Goal: Task Accomplishment & Management: Complete application form

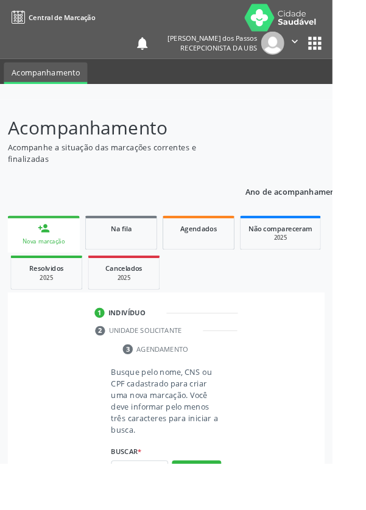
click at [149, 509] on input "text" at bounding box center [153, 517] width 63 height 21
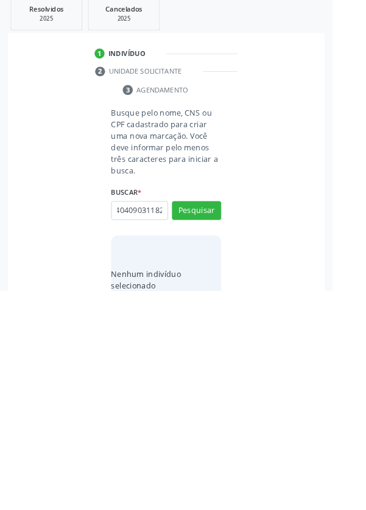
scroll to position [0, 17]
type input "70404090311826"
click at [214, 413] on button "Pesquisar" at bounding box center [216, 421] width 54 height 21
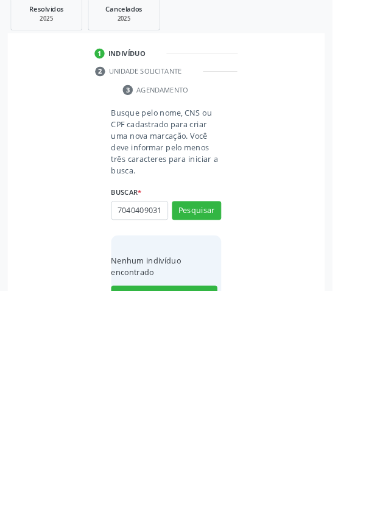
scroll to position [0, 0]
click at [143, 417] on input "7040409031" at bounding box center [153, 421] width 63 height 21
click at [179, 421] on input "70240409031" at bounding box center [153, 421] width 63 height 21
type input "7024040903118261"
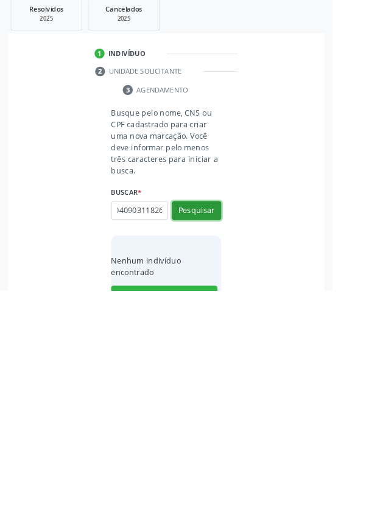
click at [213, 421] on button "Pesquisar" at bounding box center [216, 421] width 54 height 21
type input "7024040903118261"
type input "70240409031182605666974408"
click at [222, 416] on button "Pesquisar" at bounding box center [216, 421] width 54 height 21
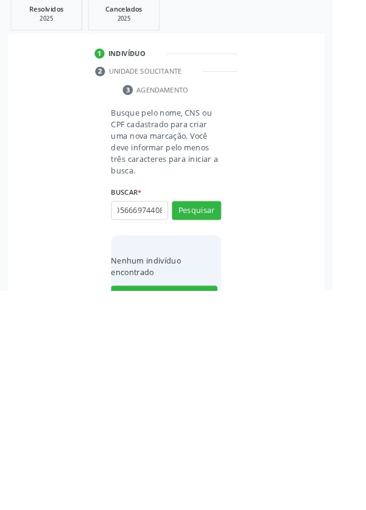
type input "70240409031182605666974408"
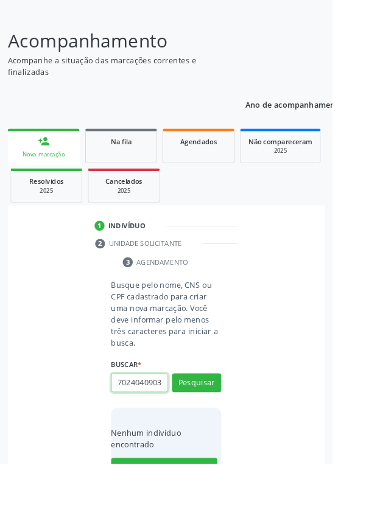
click at [176, 422] on input "70240409031182605666974408" at bounding box center [153, 421] width 63 height 21
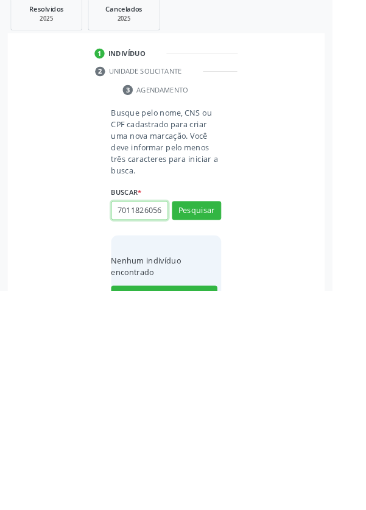
click at [176, 422] on input "701182605666974408" at bounding box center [153, 421] width 63 height 21
click at [178, 421] on input "66974408" at bounding box center [153, 421] width 63 height 21
type input "6"
type input "70404090311826"
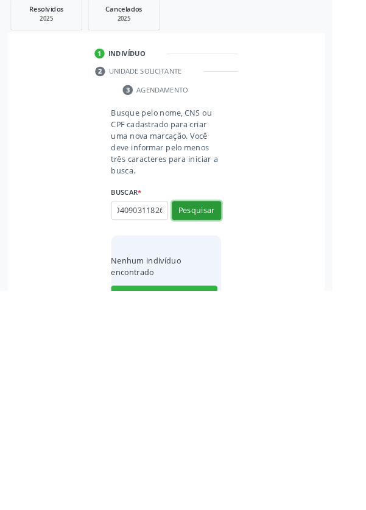
click at [220, 419] on button "Pesquisar" at bounding box center [216, 421] width 54 height 21
type input "70404090311826"
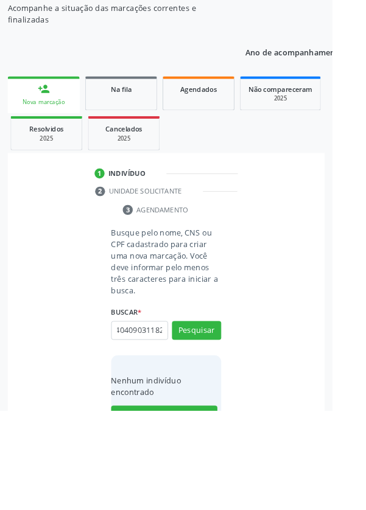
scroll to position [96, 0]
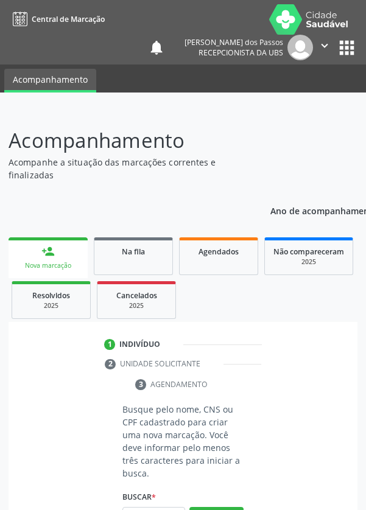
scroll to position [96, 0]
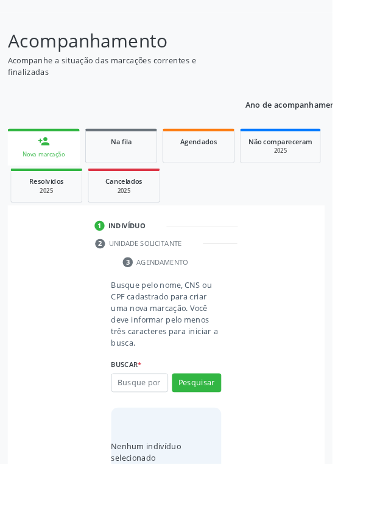
click at [156, 418] on input "text" at bounding box center [153, 421] width 63 height 21
click at [148, 417] on input "text" at bounding box center [153, 421] width 63 height 21
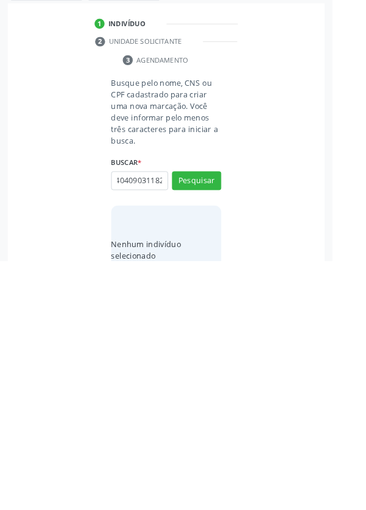
scroll to position [0, 22]
type input "702404090311826"
click at [220, 415] on button "Pesquisar" at bounding box center [216, 421] width 54 height 21
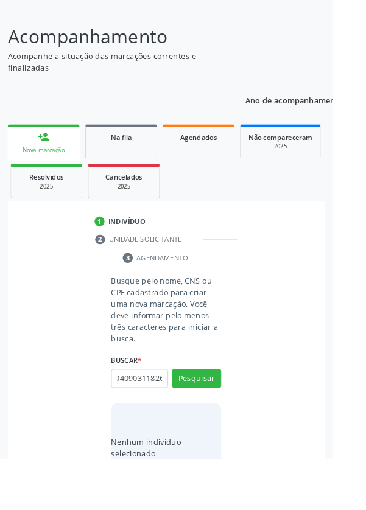
scroll to position [0, 0]
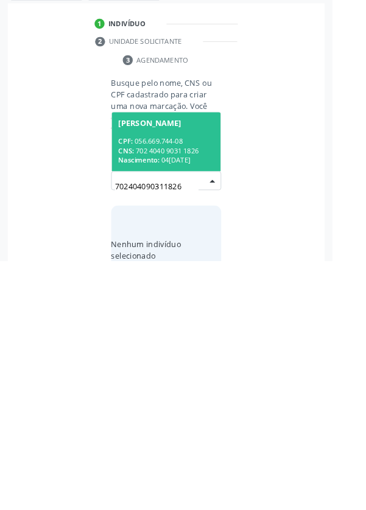
click at [161, 394] on span "Nascimento:" at bounding box center [152, 399] width 45 height 10
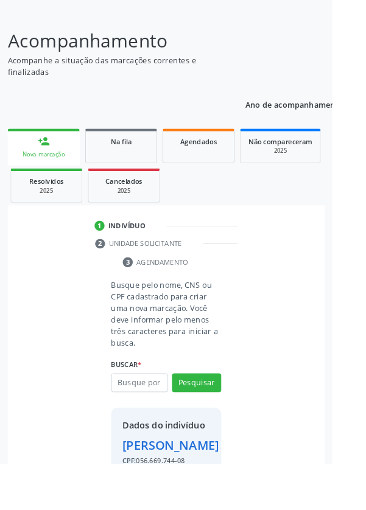
scroll to position [90, 0]
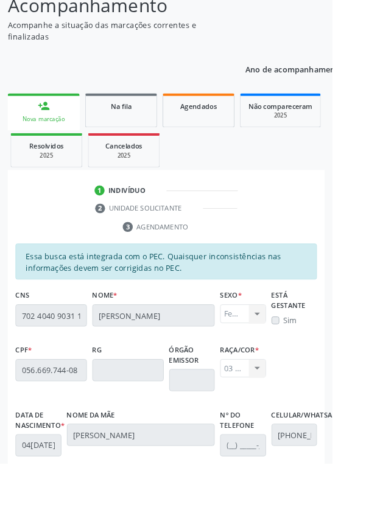
scroll to position [289, 0]
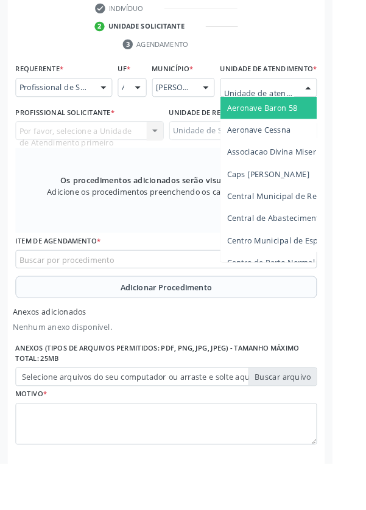
scroll to position [347, 0]
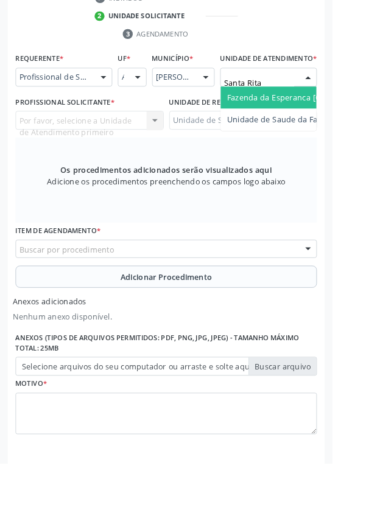
type input "Santa Rita"
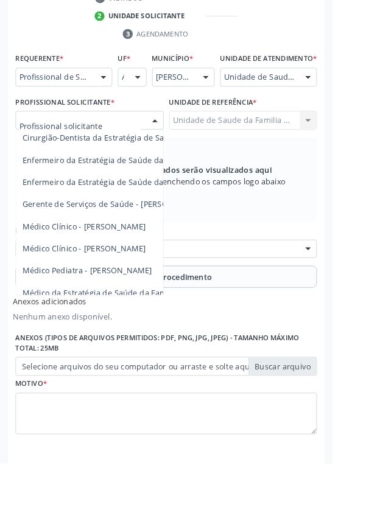
scroll to position [110, 0]
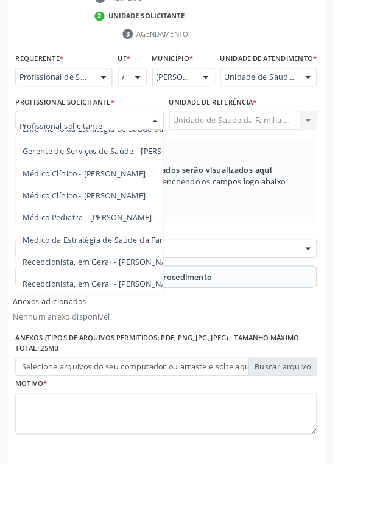
click at [101, 270] on span "Médico da Estratégia de Saúde da Família - [PERSON_NAME]" at bounding box center [148, 264] width 247 height 12
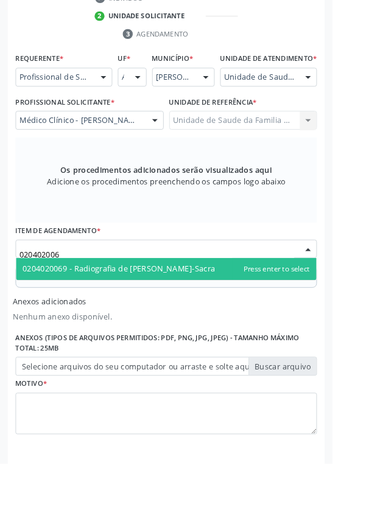
type input "0204020069"
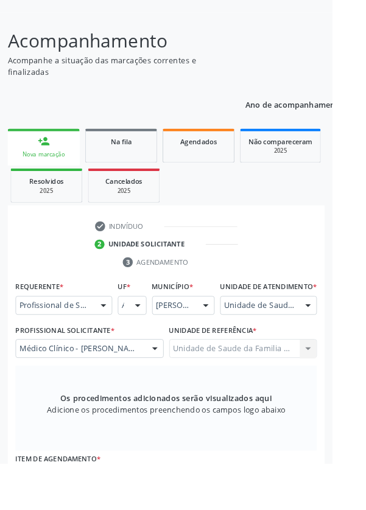
scroll to position [96, 0]
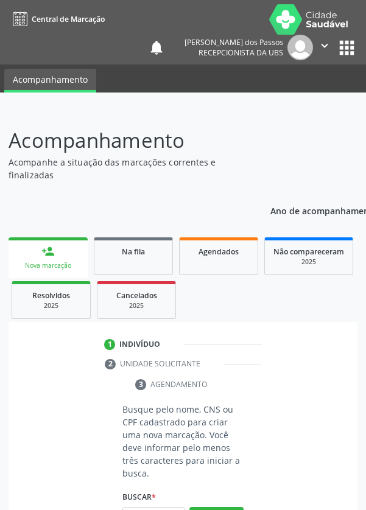
click at [141, 507] on input "text" at bounding box center [153, 517] width 63 height 21
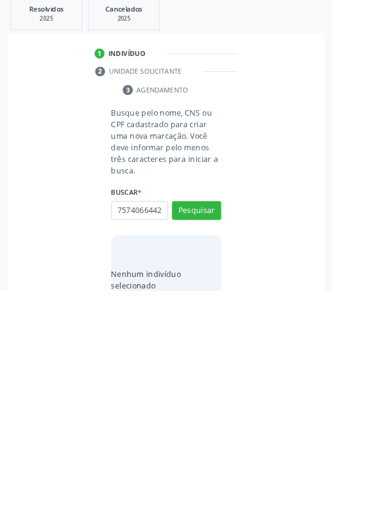
scroll to position [0, 2]
type input "75740664420"
click at [218, 417] on button "Pesquisar" at bounding box center [216, 421] width 54 height 21
type input "75740664420"
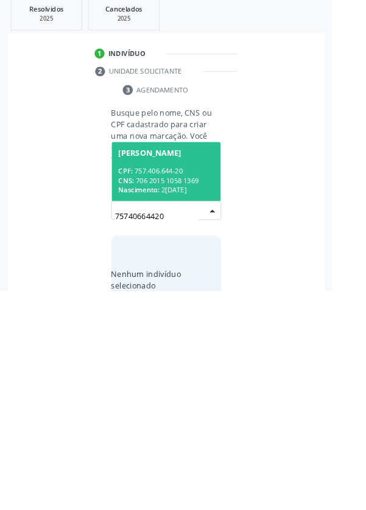
click at [181, 374] on div "CPF: 757.406.644-20" at bounding box center [182, 378] width 105 height 10
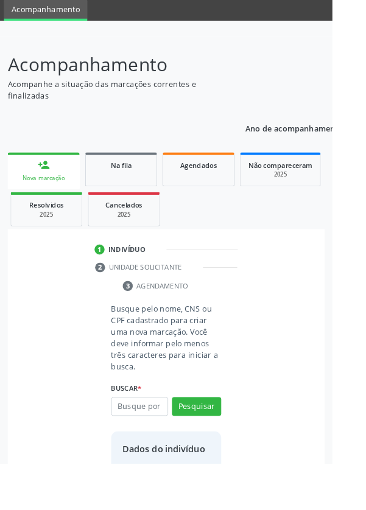
scroll to position [70, 0]
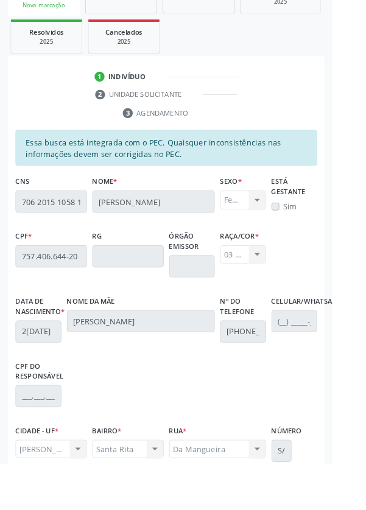
scroll to position [289, 0]
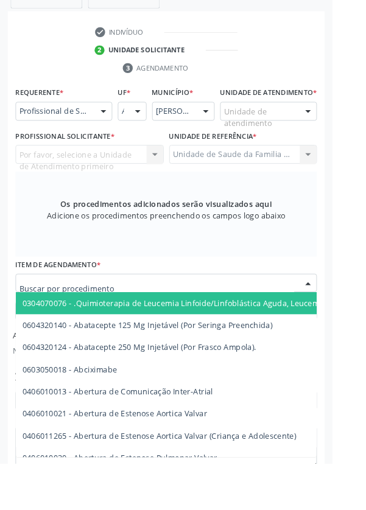
scroll to position [337, 0]
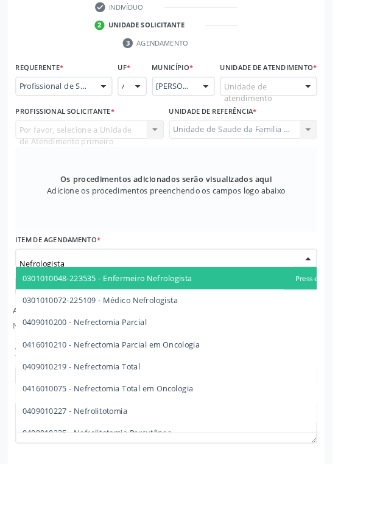
type input "Nefrologista"
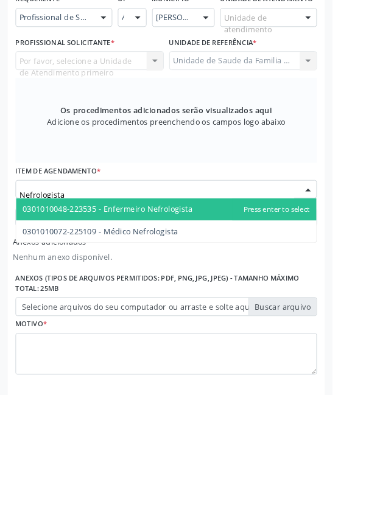
click at [190, 336] on span "0301010072-225109 - Médico Nefrologista" at bounding box center [110, 330] width 171 height 12
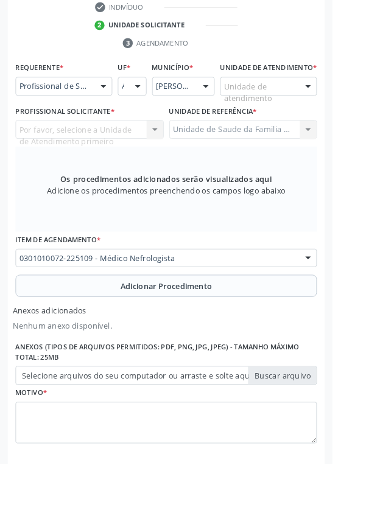
click at [94, 325] on button "Adicionar Procedimento" at bounding box center [183, 314] width 332 height 24
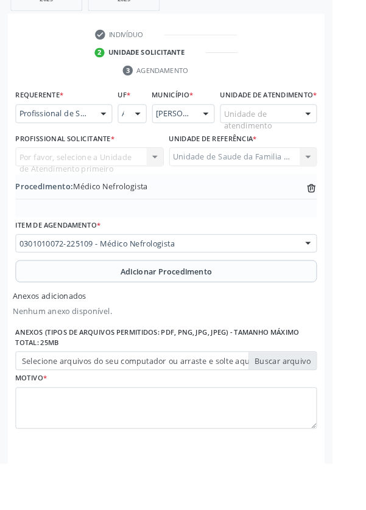
click at [66, 408] on label "Selecione arquivos do seu computador ou arraste e solte aqui" at bounding box center [183, 397] width 332 height 21
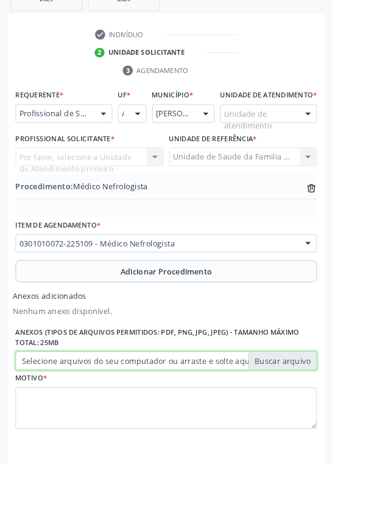
click at [66, 408] on input "Selecione arquivos do seu computador ou arraste e solte aqui" at bounding box center [183, 397] width 332 height 21
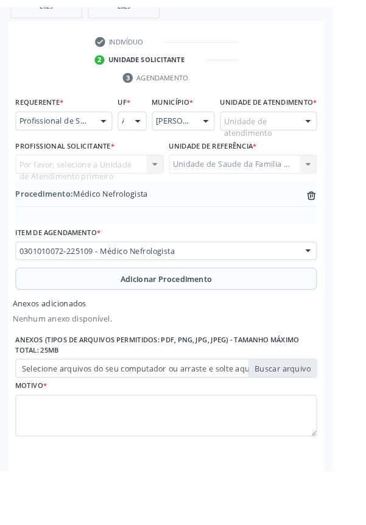
scroll to position [290, 0]
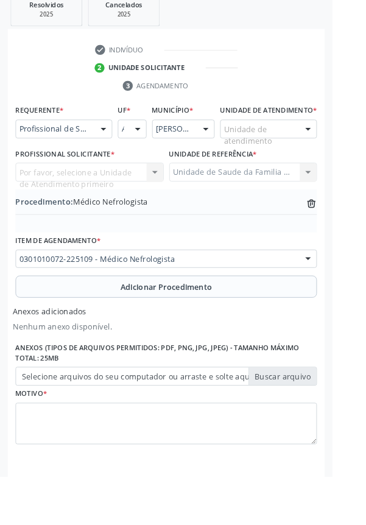
type input "C:\fakepath\17604496262421574511192218867325.jpg"
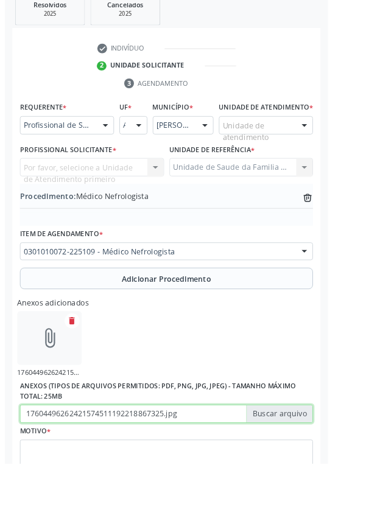
scroll to position [307, 0]
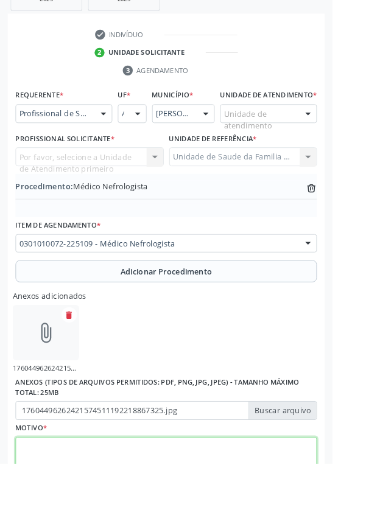
click at [88, 509] on textarea at bounding box center [183, 504] width 332 height 46
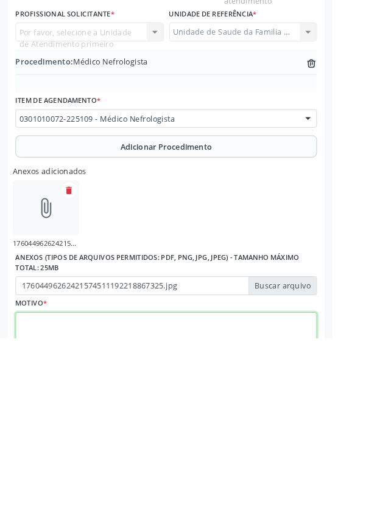
scroll to position [362, 0]
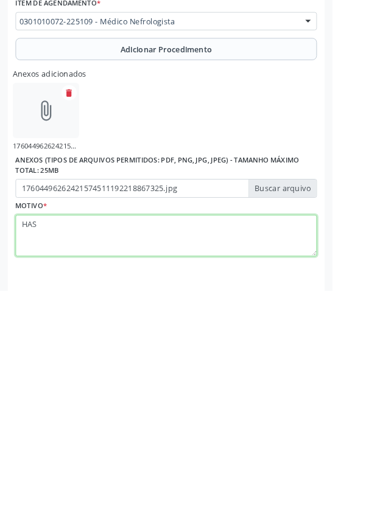
type textarea "HAS"
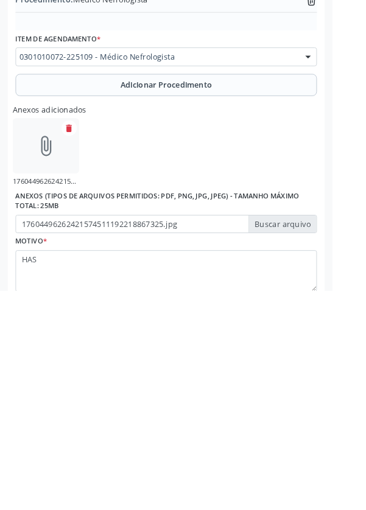
scroll to position [400, 0]
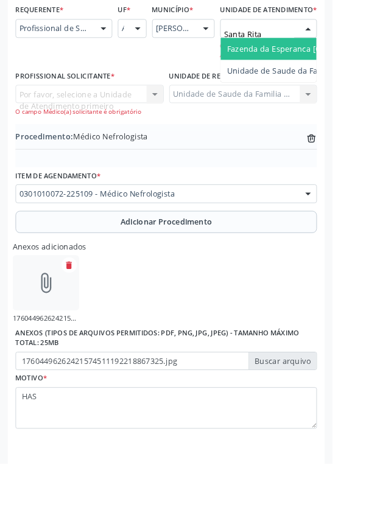
type input "Santa Rita"
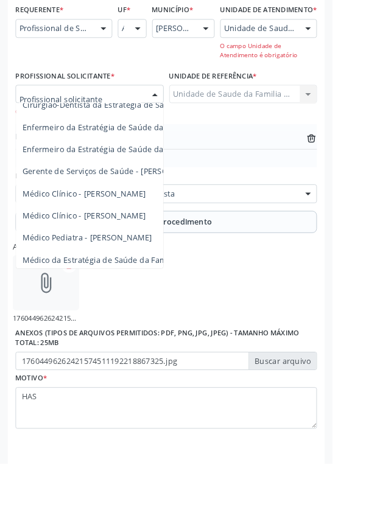
scroll to position [110, 0]
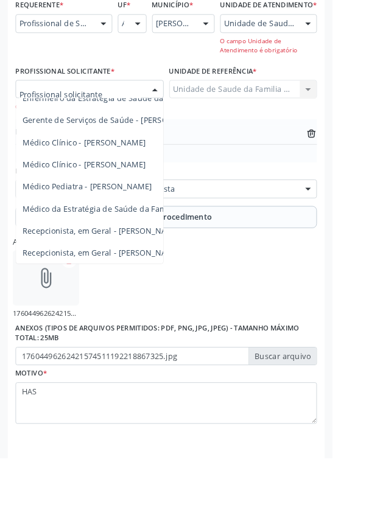
click at [89, 241] on span "Médico da Estratégia de Saúde da Família - [PERSON_NAME]" at bounding box center [148, 235] width 247 height 12
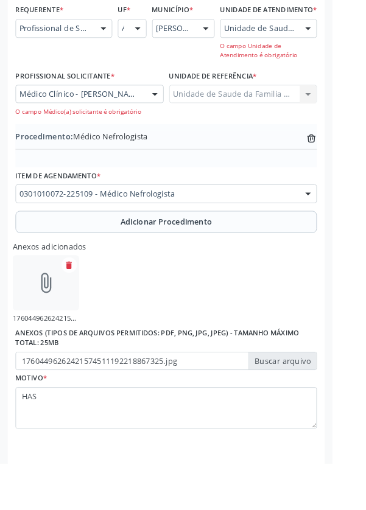
scroll to position [397, 0]
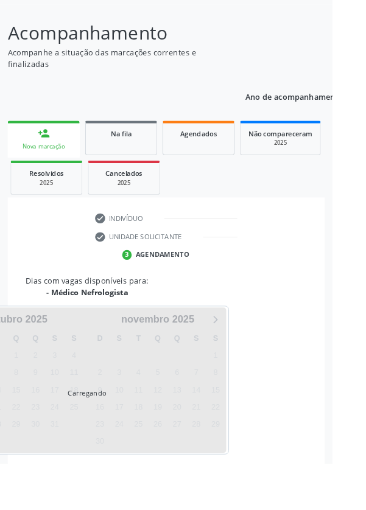
scroll to position [165, 0]
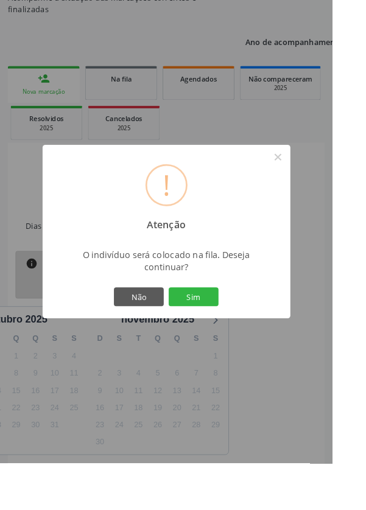
click at [237, 337] on button "Sim" at bounding box center [213, 326] width 55 height 21
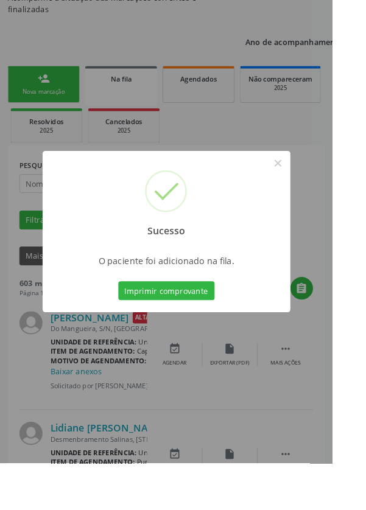
scroll to position [0, 0]
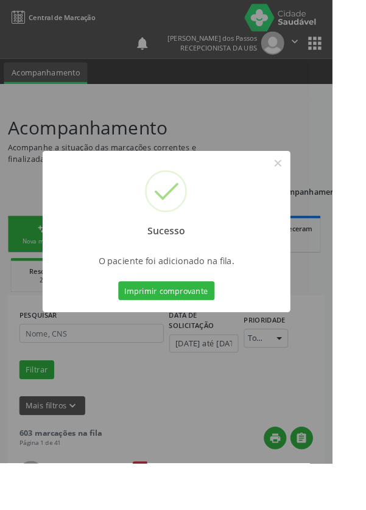
click at [195, 330] on button "Imprimir comprovante" at bounding box center [183, 320] width 106 height 21
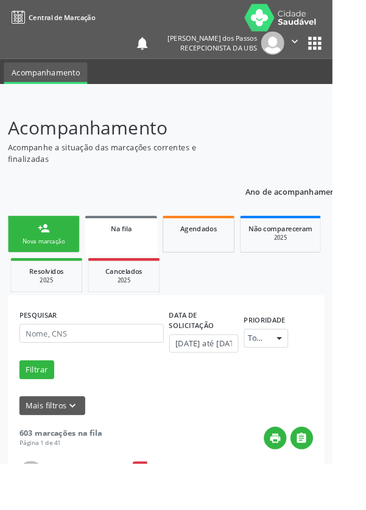
click at [46, 256] on div "person_add" at bounding box center [47, 251] width 13 height 13
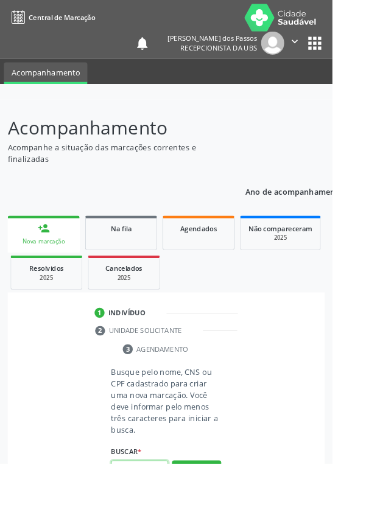
click at [161, 509] on input "text" at bounding box center [153, 517] width 63 height 21
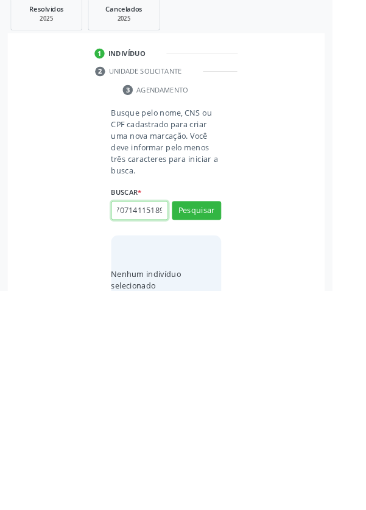
scroll to position [0, 22]
type input "708707141151897"
click at [215, 422] on button "Pesquisar" at bounding box center [216, 421] width 54 height 21
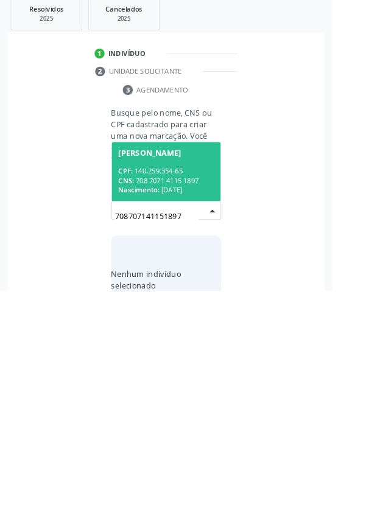
click at [187, 378] on div "CPF: 140.259.354-65" at bounding box center [182, 378] width 105 height 10
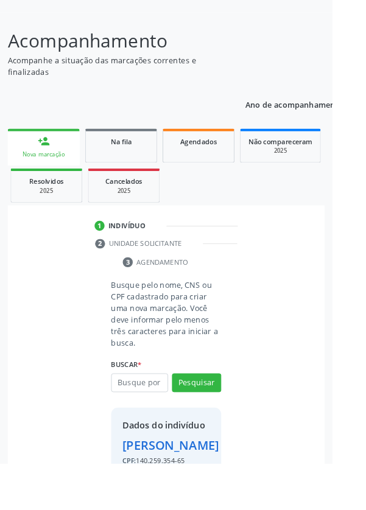
scroll to position [135, 0]
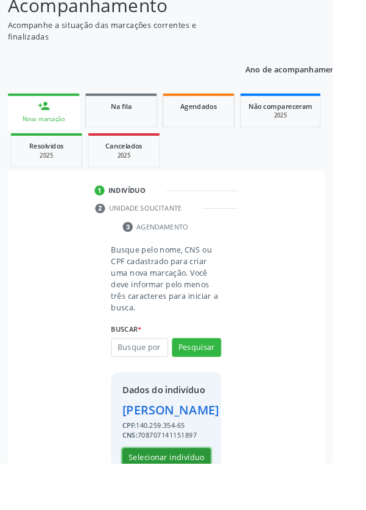
click at [174, 509] on button "Selecionar indivíduo" at bounding box center [183, 504] width 97 height 21
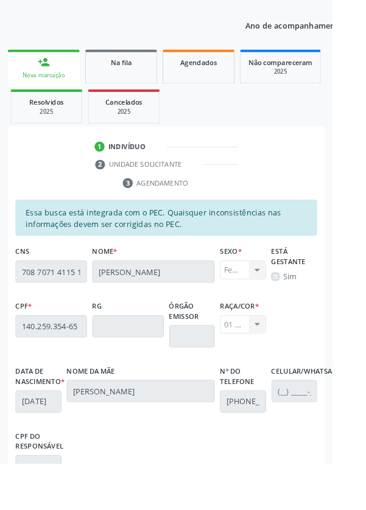
scroll to position [289, 0]
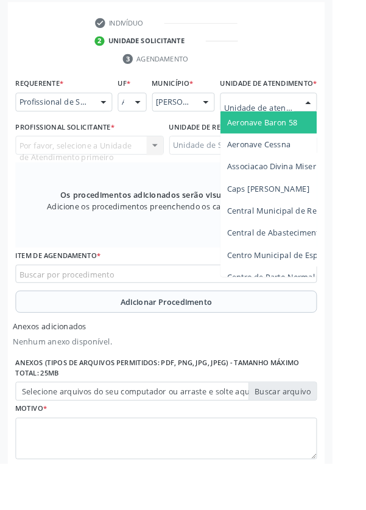
scroll to position [347, 0]
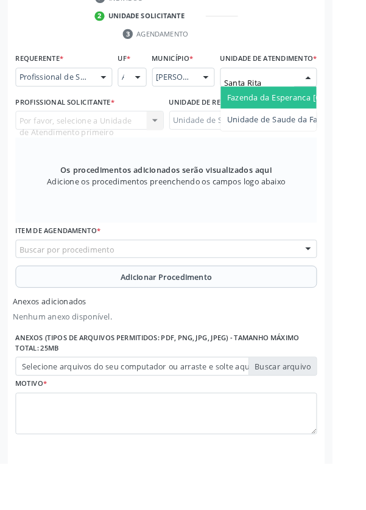
type input "Santa Rita"
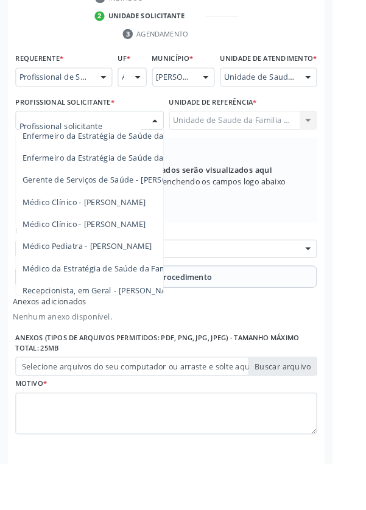
scroll to position [110, 0]
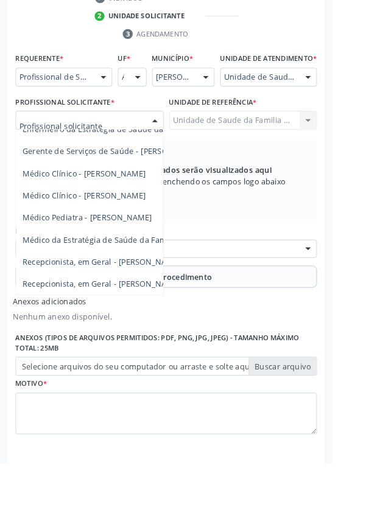
click at [125, 270] on span "Médico da Estratégia de Saúde da Família - [PERSON_NAME]" at bounding box center [148, 264] width 247 height 12
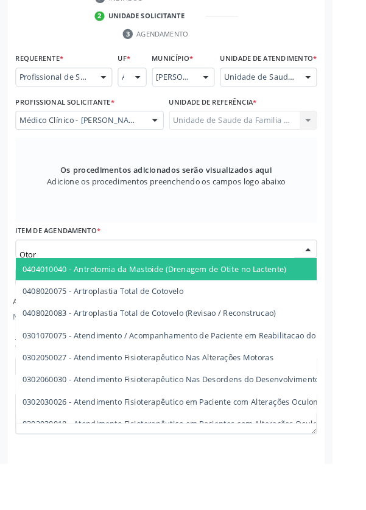
type input "Otorr"
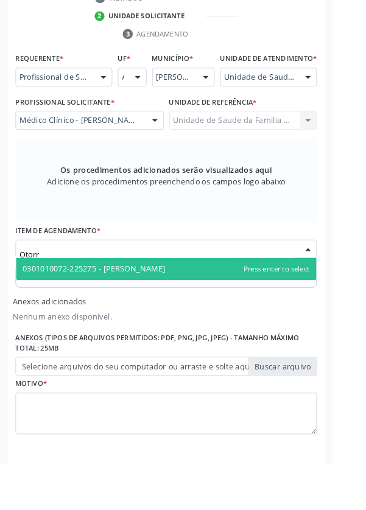
click at [182, 302] on span "0301010072-225275 - Médico Otorrinolaringologista" at bounding box center [103, 296] width 157 height 12
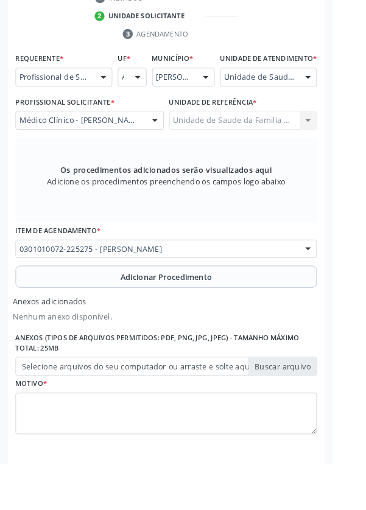
click at [105, 314] on button "Adicionar Procedimento" at bounding box center [183, 305] width 332 height 24
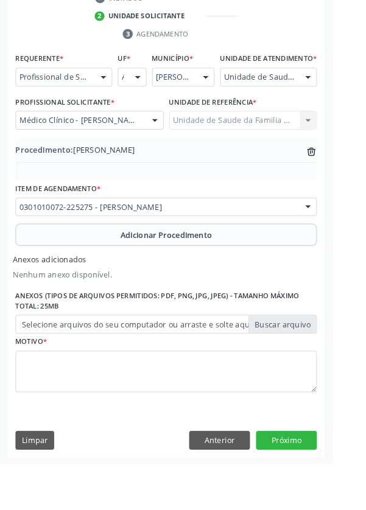
scroll to position [307, 0]
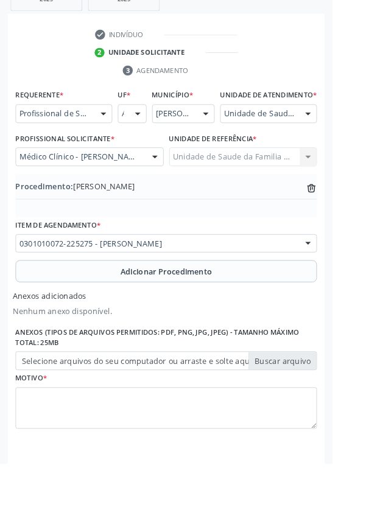
click at [76, 408] on label "Selecione arquivos do seu computador ou arraste e solte aqui" at bounding box center [183, 397] width 332 height 21
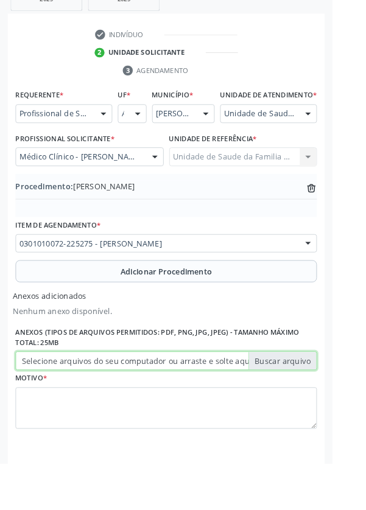
click at [76, 408] on input "Selecione arquivos do seu computador ou arraste e solte aqui" at bounding box center [183, 397] width 332 height 21
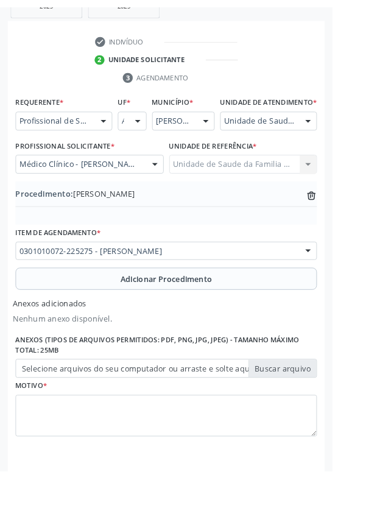
scroll to position [290, 0]
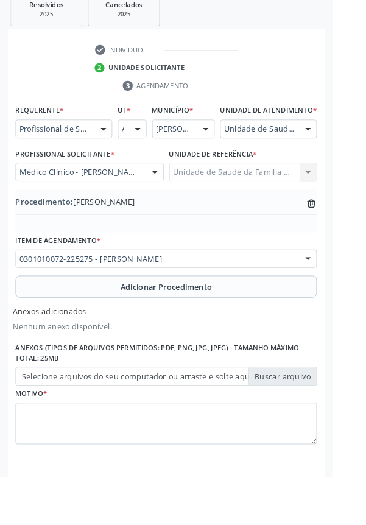
type input "C:\fakepath\17604500231985795537083790533372.jpg"
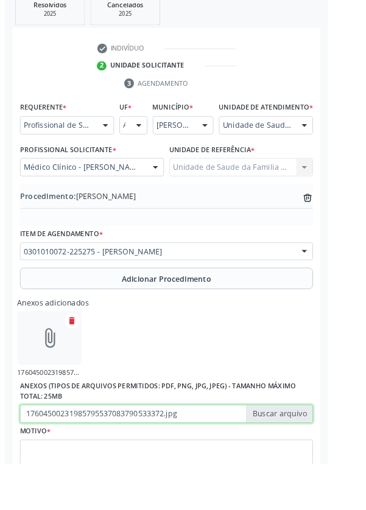
scroll to position [307, 0]
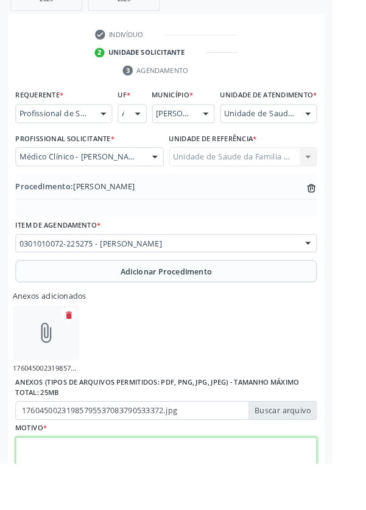
click at [71, 509] on textarea at bounding box center [183, 504] width 332 height 46
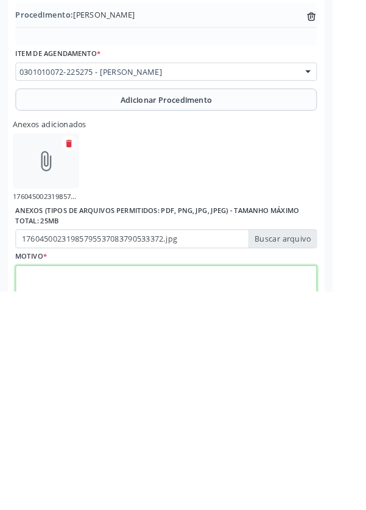
scroll to position [362, 0]
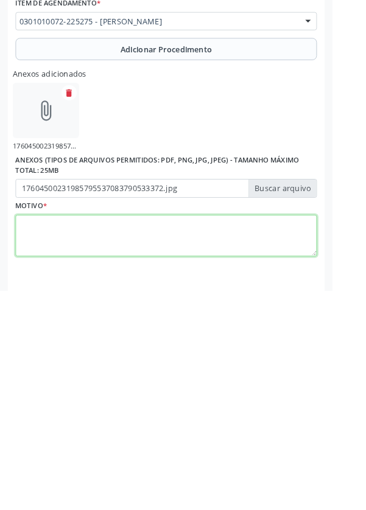
click at [53, 467] on textarea at bounding box center [183, 450] width 332 height 46
type textarea "A migalite"
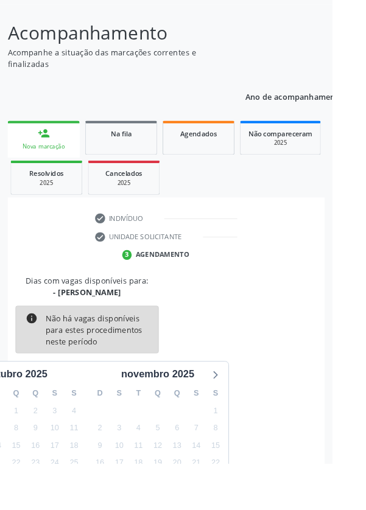
scroll to position [101, 0]
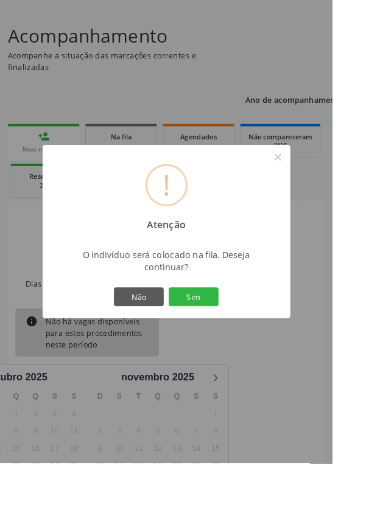
click at [229, 337] on button "Sim" at bounding box center [213, 326] width 55 height 21
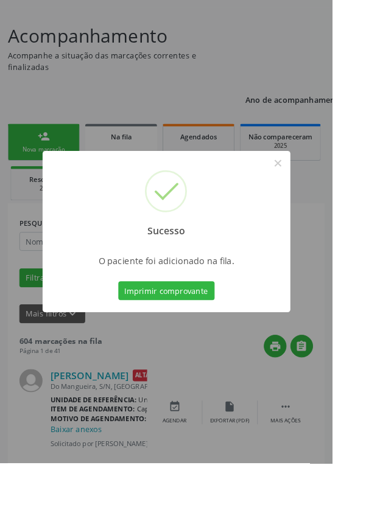
scroll to position [0, 0]
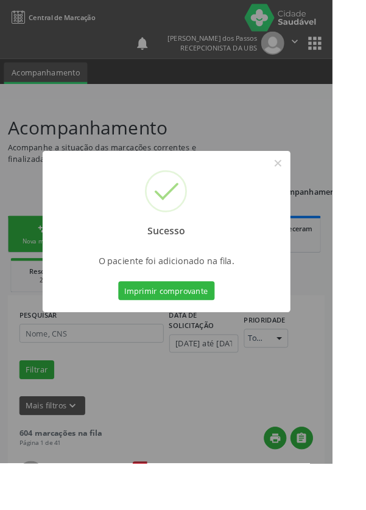
click at [187, 330] on button "Imprimir comprovante" at bounding box center [183, 320] width 106 height 21
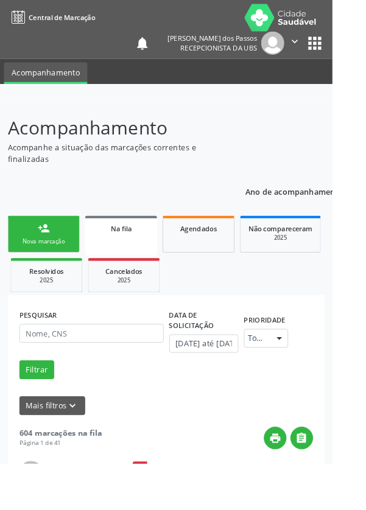
click at [32, 260] on link "person_add Nova marcação" at bounding box center [48, 257] width 79 height 41
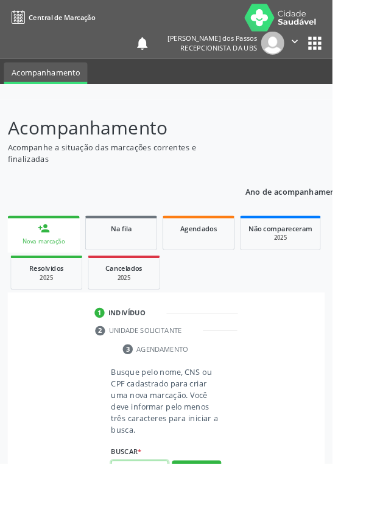
click at [156, 509] on input "text" at bounding box center [153, 517] width 63 height 21
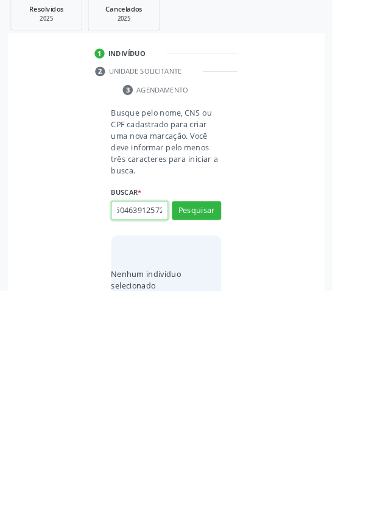
scroll to position [0, 22]
type input "704604639125722"
click at [220, 425] on button "Pesquisar" at bounding box center [216, 421] width 54 height 21
type input "704604639125722"
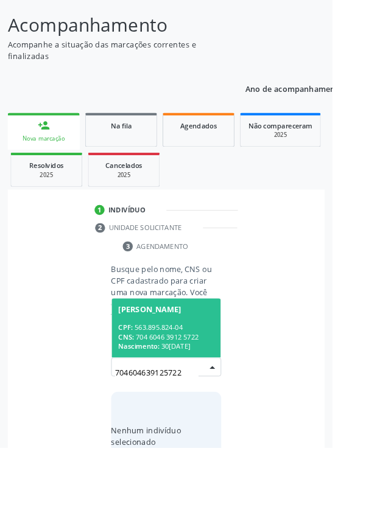
scroll to position [96, 0]
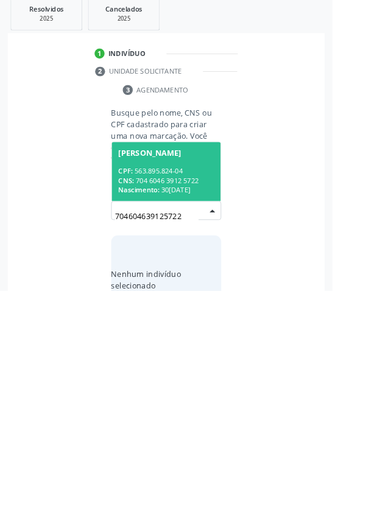
click at [185, 373] on div "CPF: 563.895.824-04" at bounding box center [182, 378] width 105 height 10
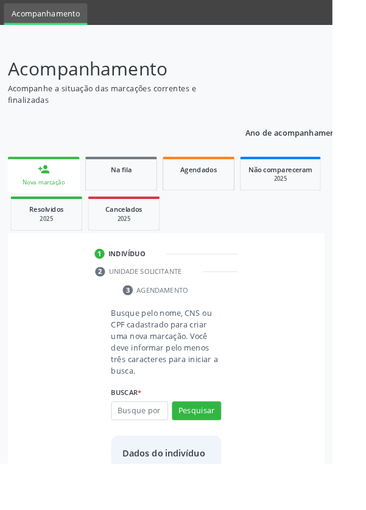
scroll to position [70, 0]
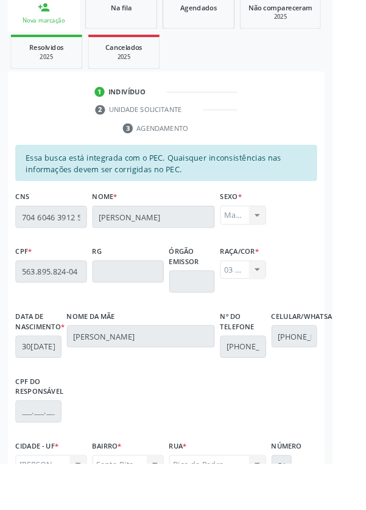
scroll to position [289, 0]
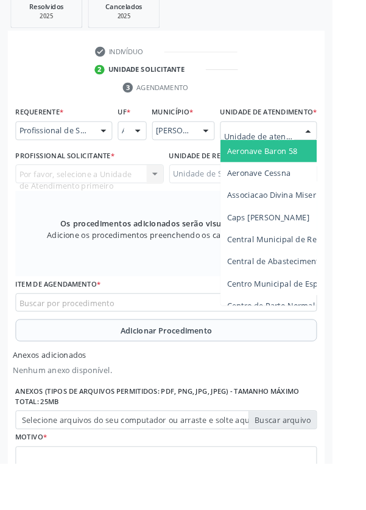
scroll to position [347, 0]
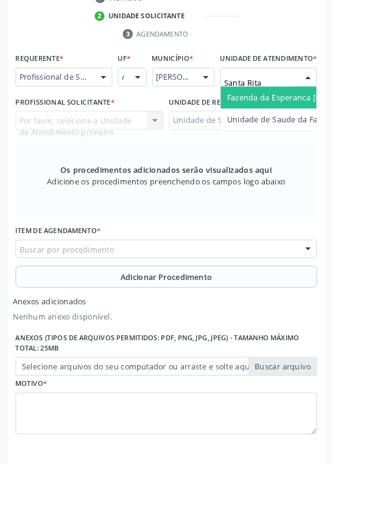
type input "Santa Rita"
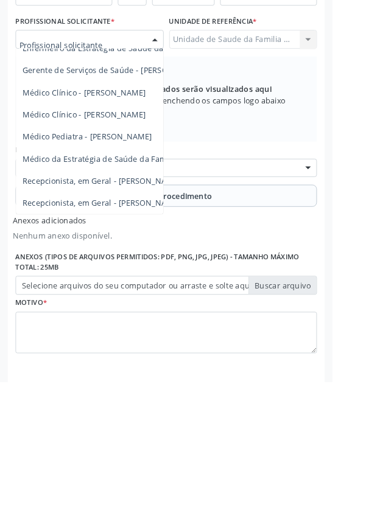
click at [130, 270] on span "Médico da Estratégia de Saúde da Família - [PERSON_NAME]" at bounding box center [148, 264] width 247 height 12
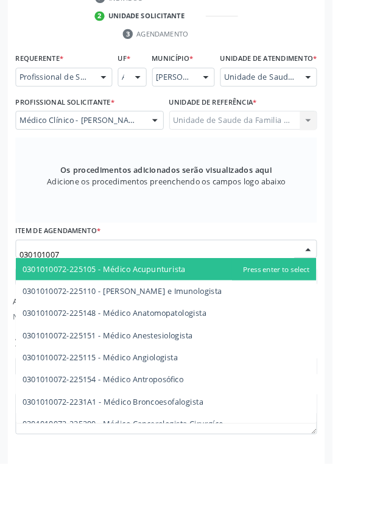
type input "0301010072"
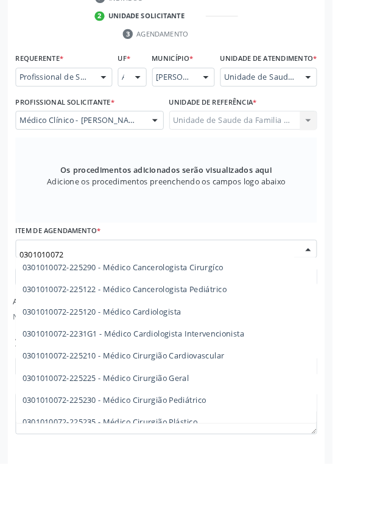
scroll to position [173, 0]
click at [203, 421] on span "0301010072-225225 - Médico Cirurgião Geral" at bounding box center [116, 416] width 183 height 12
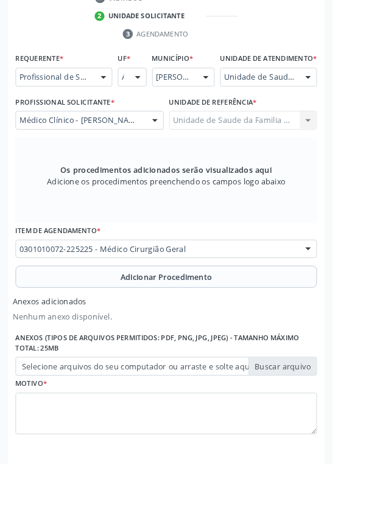
click at [68, 314] on button "Adicionar Procedimento" at bounding box center [183, 305] width 332 height 24
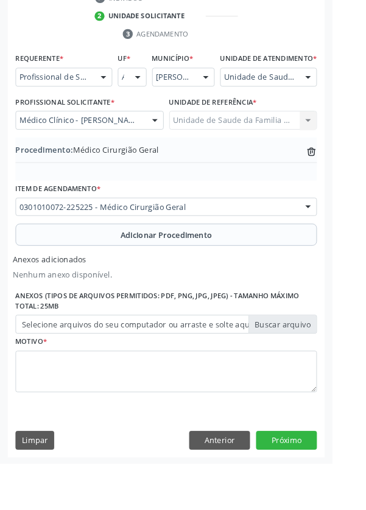
scroll to position [307, 0]
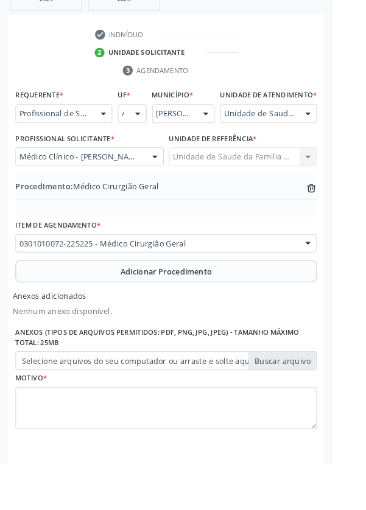
click at [54, 408] on label "Selecione arquivos do seu computador ou arraste e solte aqui" at bounding box center [183, 397] width 332 height 21
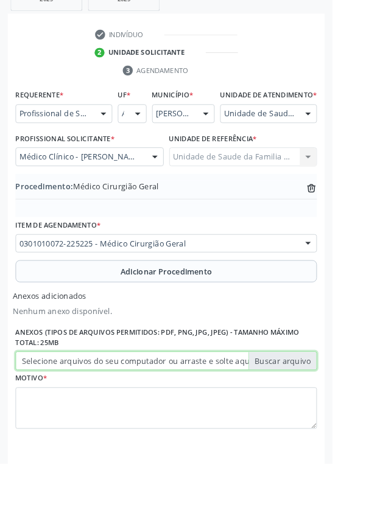
click at [54, 408] on input "Selecione arquivos do seu computador ou arraste e solte aqui" at bounding box center [183, 397] width 332 height 21
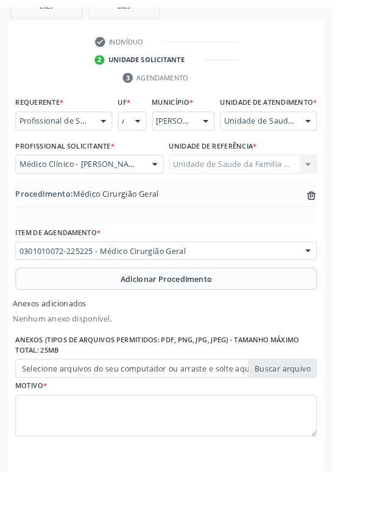
scroll to position [290, 0]
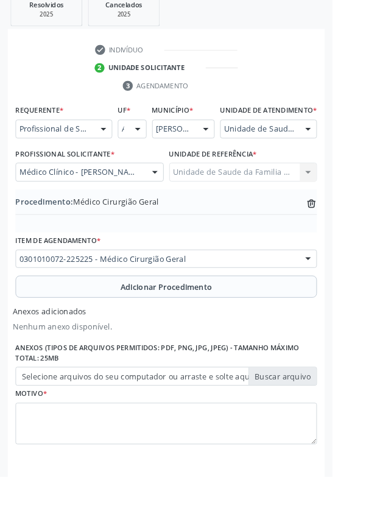
type input "C:\fakepath\17604502839415442080208390355613.jpg"
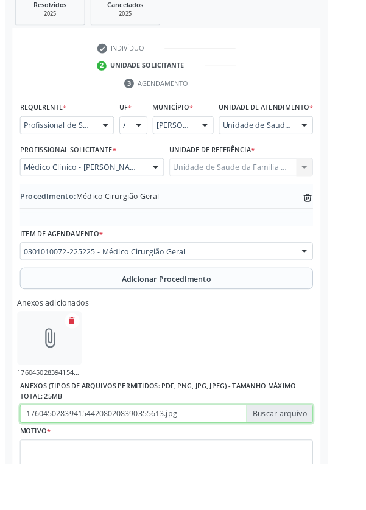
scroll to position [307, 0]
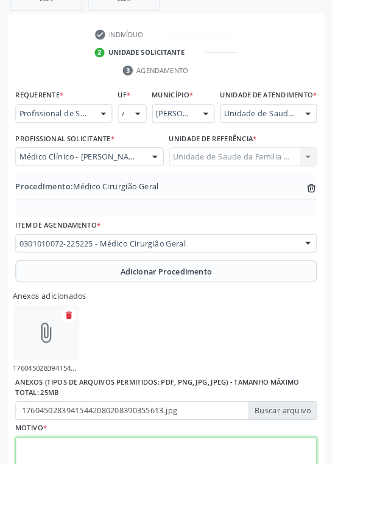
click at [73, 509] on textarea at bounding box center [183, 504] width 332 height 46
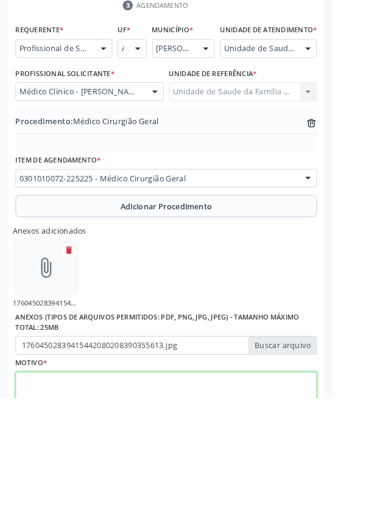
scroll to position [362, 0]
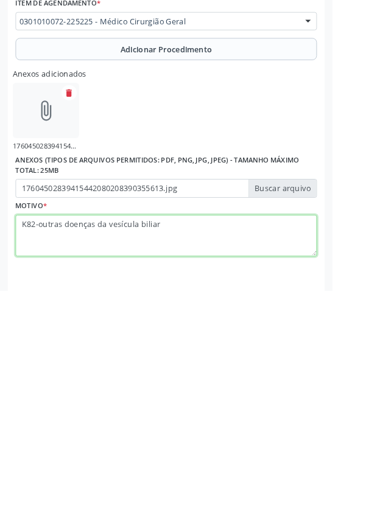
click at [24, 446] on textarea "K82-outras doenças da vesícula biliar" at bounding box center [183, 450] width 332 height 46
type textarea "Obs K82-outras doenças da vesícula biliar"
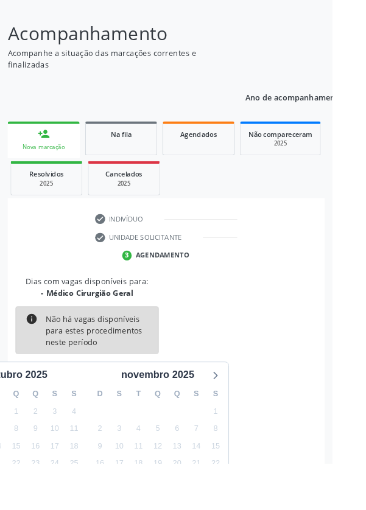
scroll to position [101, 0]
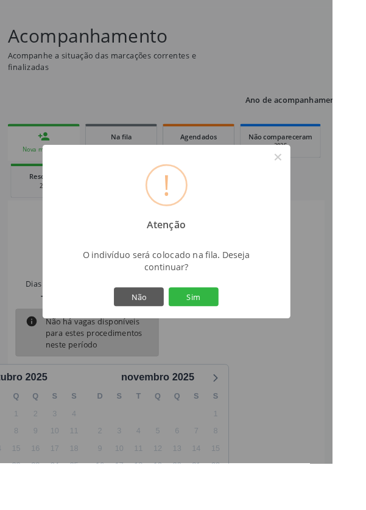
click at [230, 337] on button "Sim" at bounding box center [213, 326] width 55 height 21
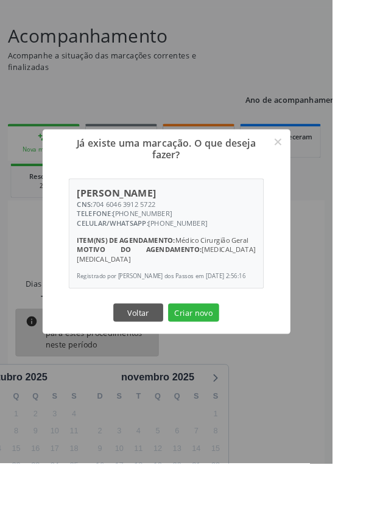
click at [233, 355] on button "Criar novo" at bounding box center [213, 344] width 56 height 21
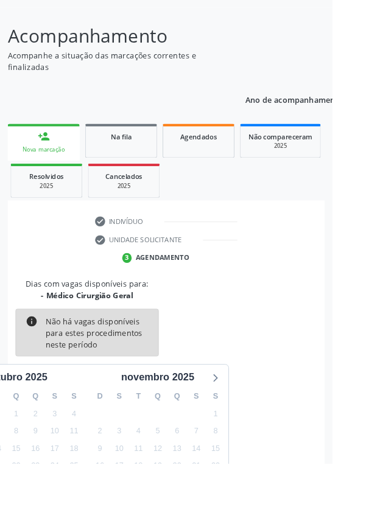
scroll to position [0, 0]
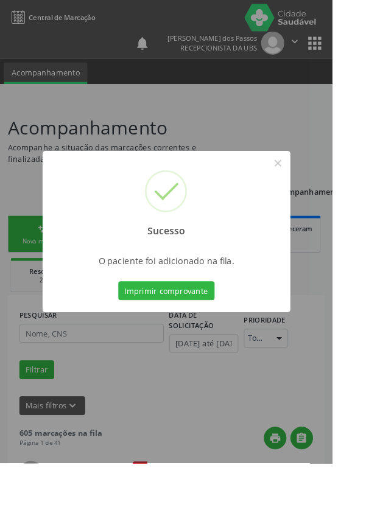
click at [185, 330] on button "Imprimir comprovante" at bounding box center [183, 320] width 106 height 21
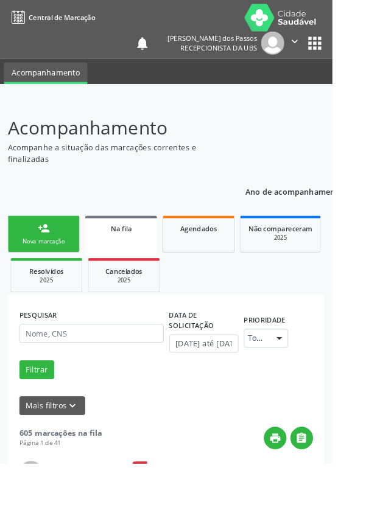
click at [35, 259] on link "person_add Nova marcação" at bounding box center [48, 257] width 79 height 41
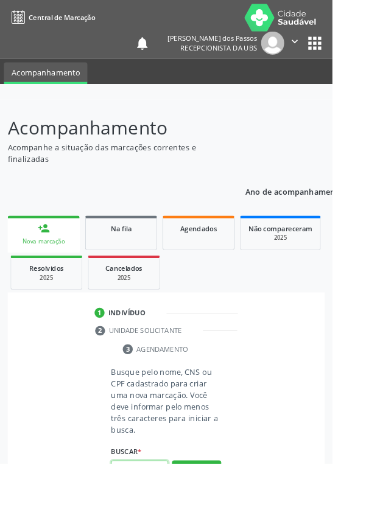
click at [158, 509] on input "text" at bounding box center [153, 517] width 63 height 21
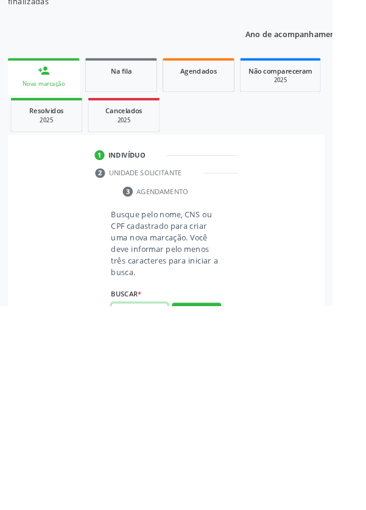
scroll to position [96, 0]
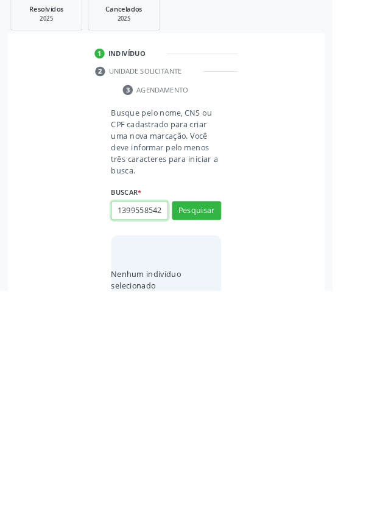
type input "1399558542"
click at [220, 414] on button "Pesquisar" at bounding box center [216, 421] width 54 height 21
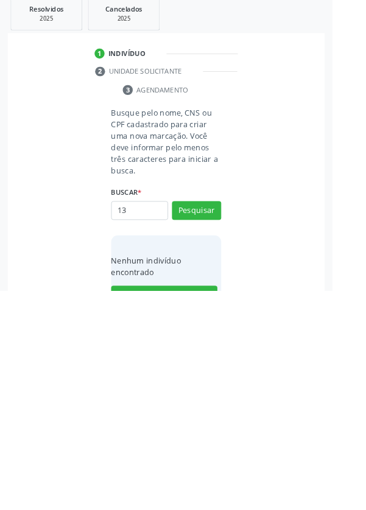
type input "1"
type input "1399558542"
click at [214, 413] on button "Pesquisar" at bounding box center [216, 421] width 54 height 21
type input "1399558542"
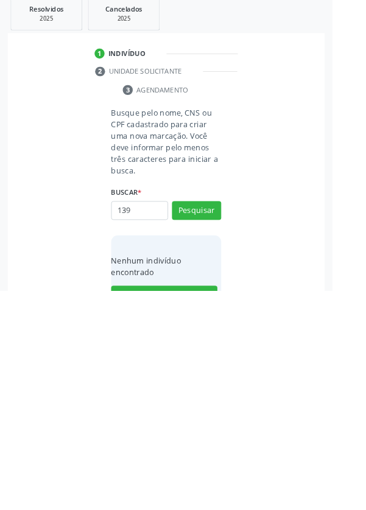
type input "13"
type input "704604646391920"
click at [213, 419] on button "Pesquisar" at bounding box center [216, 421] width 54 height 21
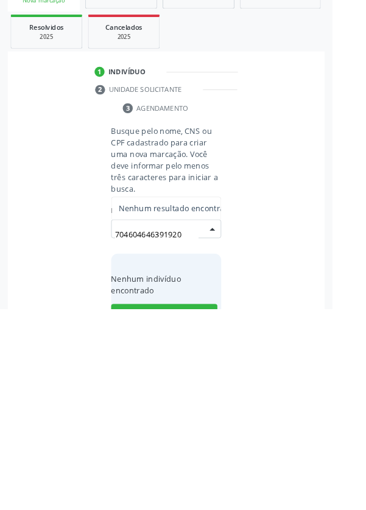
scroll to position [96, 0]
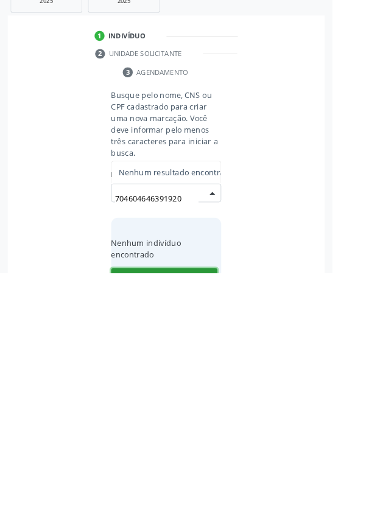
click at [169, 509] on button "Cadastrar novo indivíduo" at bounding box center [180, 515] width 117 height 21
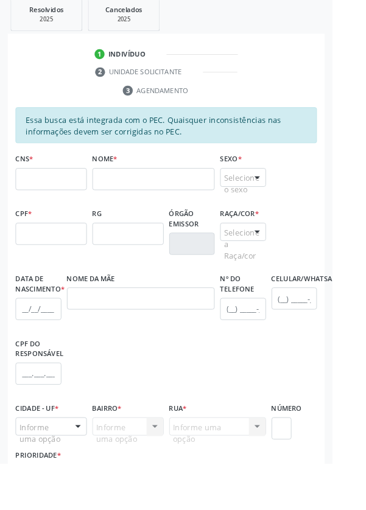
scroll to position [289, 0]
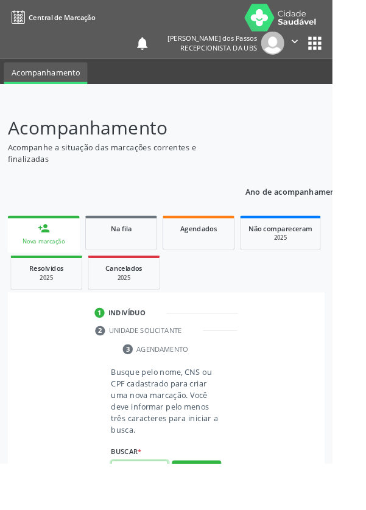
click at [169, 509] on input "text" at bounding box center [153, 517] width 63 height 21
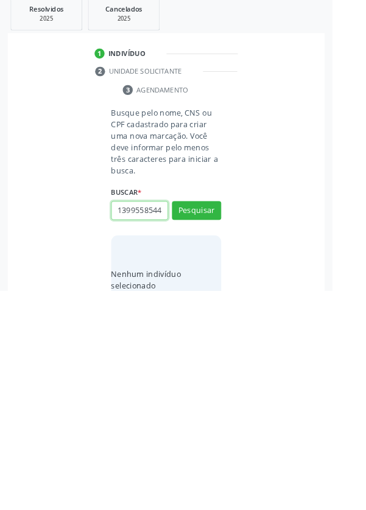
scroll to position [0, 2]
type input "13995585442"
click at [217, 419] on button "Pesquisar" at bounding box center [216, 421] width 54 height 21
type input "13995585442"
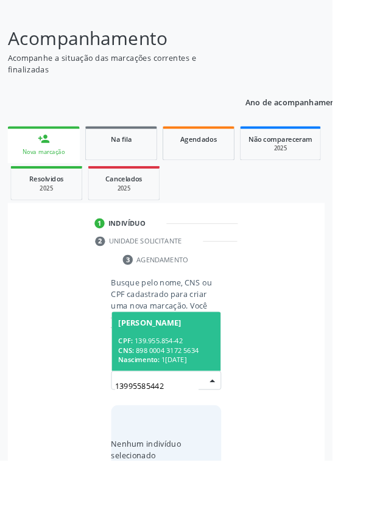
scroll to position [96, 0]
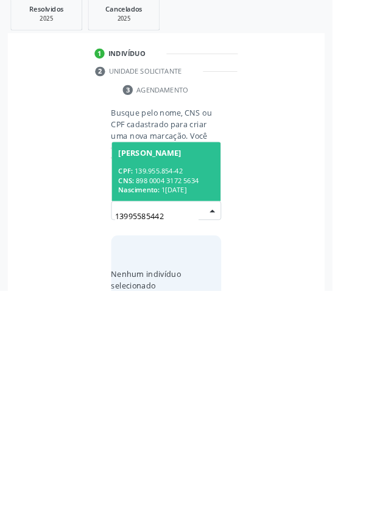
click at [170, 394] on span "Nascimento:" at bounding box center [152, 399] width 45 height 10
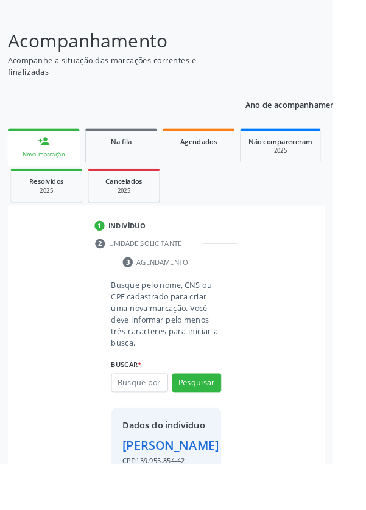
scroll to position [90, 0]
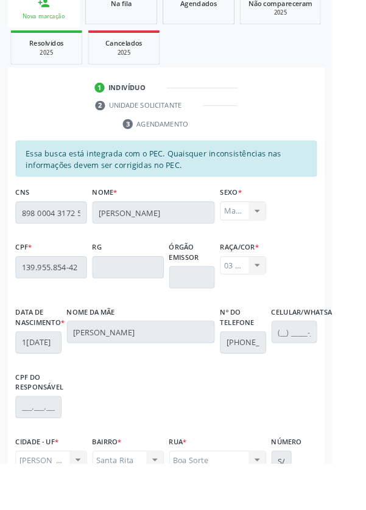
scroll to position [289, 0]
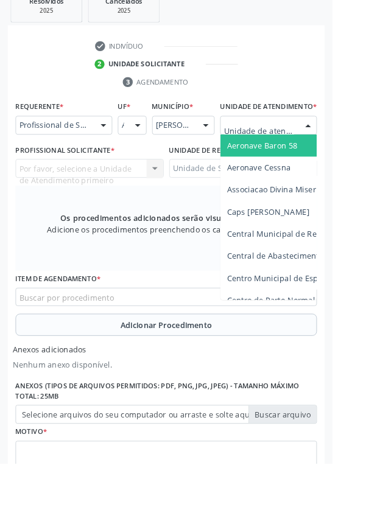
scroll to position [347, 0]
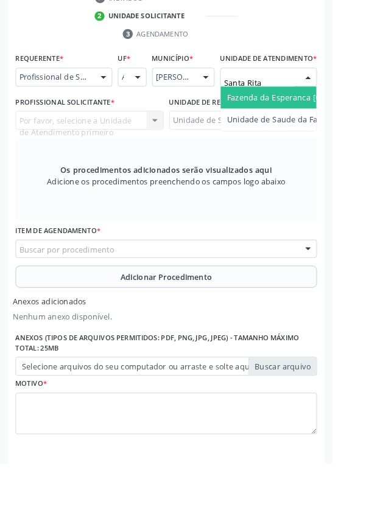
type input "Santa Rita"
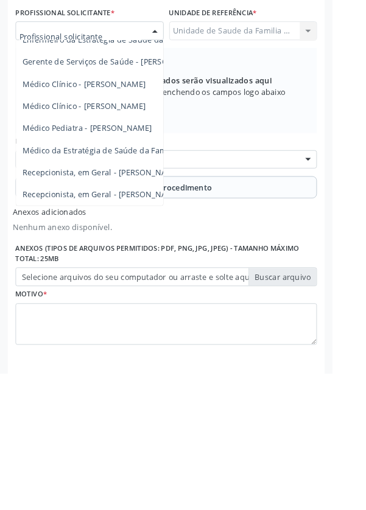
click at [91, 270] on span "Médico da Estratégia de Saúde da Família - [PERSON_NAME]" at bounding box center [148, 264] width 247 height 12
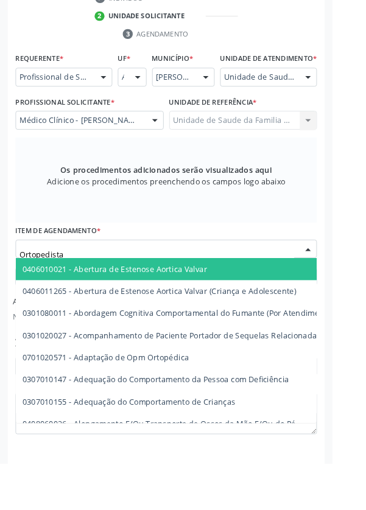
type input "Ortopedista"
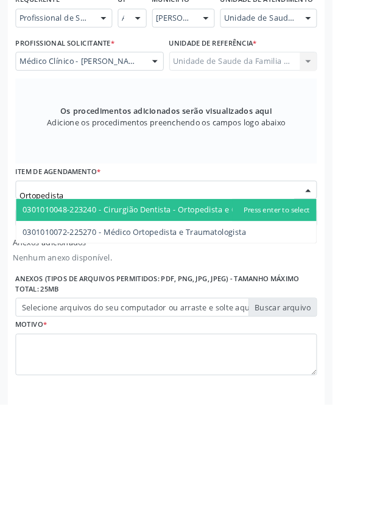
click at [218, 326] on span "0301010072-225270 - Médico Ortopedista e Traumatologista" at bounding box center [148, 321] width 246 height 12
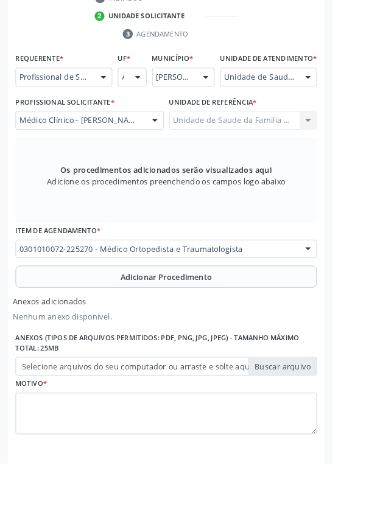
click at [99, 317] on button "Adicionar Procedimento" at bounding box center [183, 305] width 332 height 24
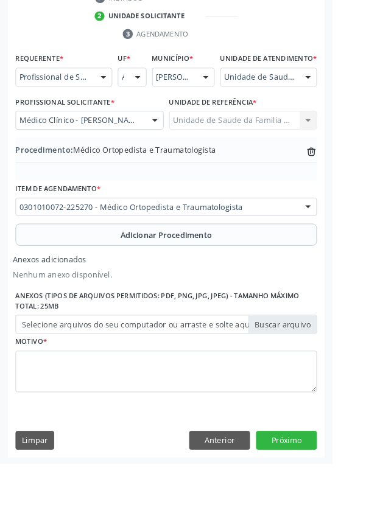
scroll to position [307, 0]
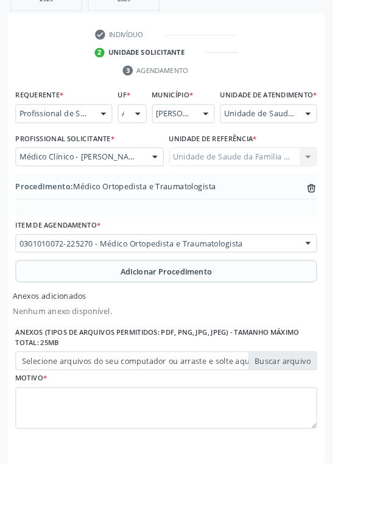
click at [69, 408] on label "Selecione arquivos do seu computador ou arraste e solte aqui" at bounding box center [183, 397] width 332 height 21
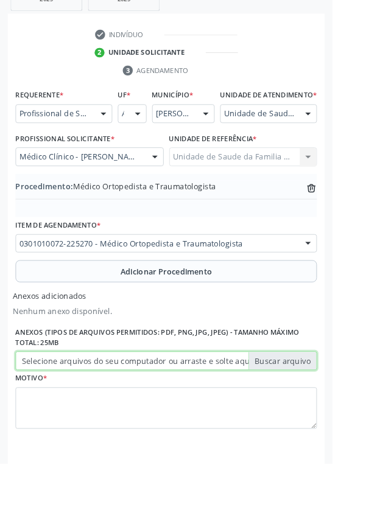
click at [69, 408] on input "Selecione arquivos do seu computador ou arraste e solte aqui" at bounding box center [183, 397] width 332 height 21
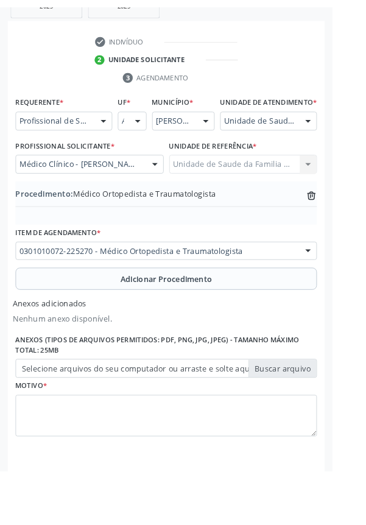
scroll to position [290, 0]
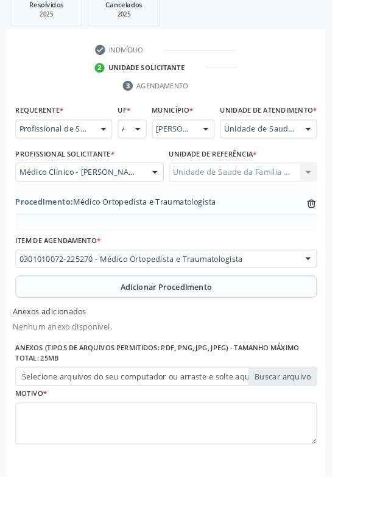
type input "C:\fakepath\17604518607986904152920901919848.jpg"
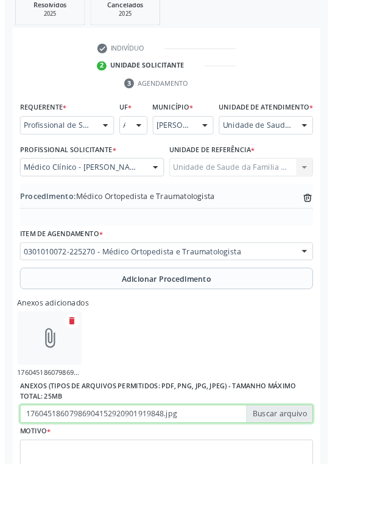
scroll to position [307, 0]
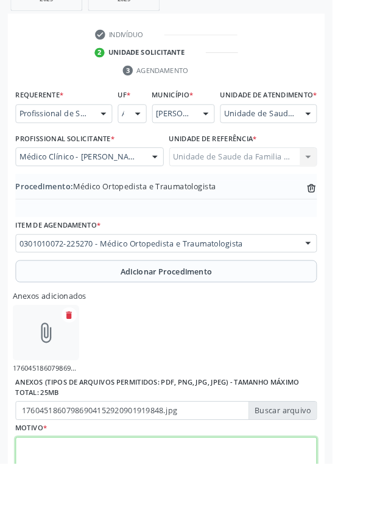
click at [70, 509] on textarea at bounding box center [183, 504] width 332 height 46
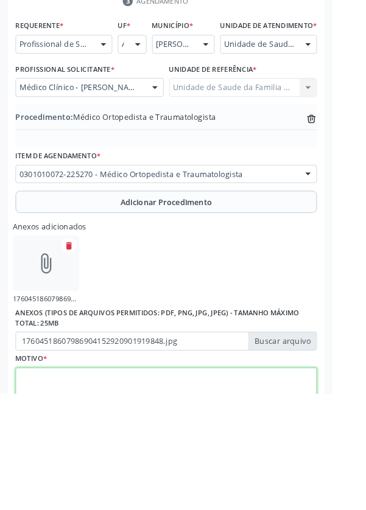
scroll to position [362, 0]
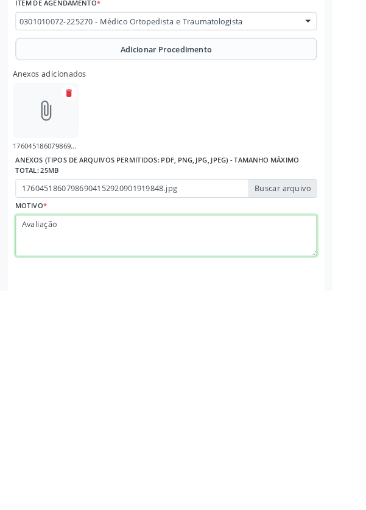
type textarea "Avaliação"
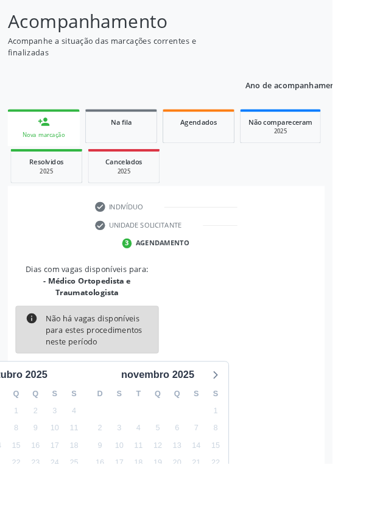
scroll to position [114, 0]
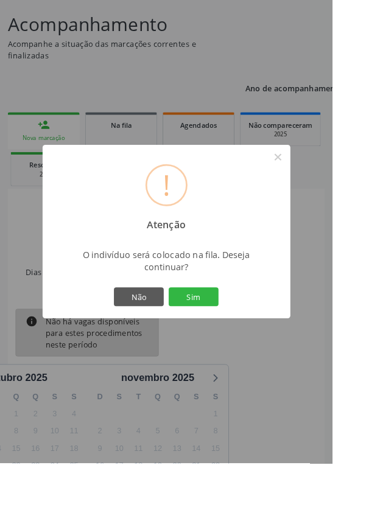
click at [233, 337] on button "Sim" at bounding box center [213, 326] width 55 height 21
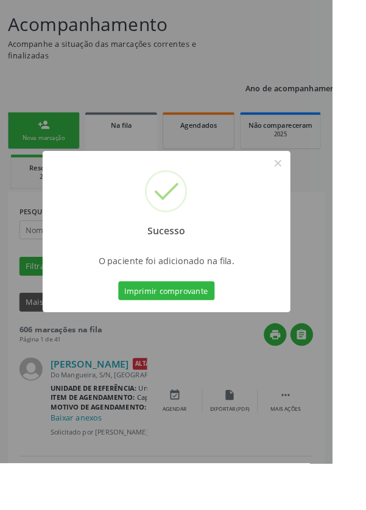
scroll to position [0, 0]
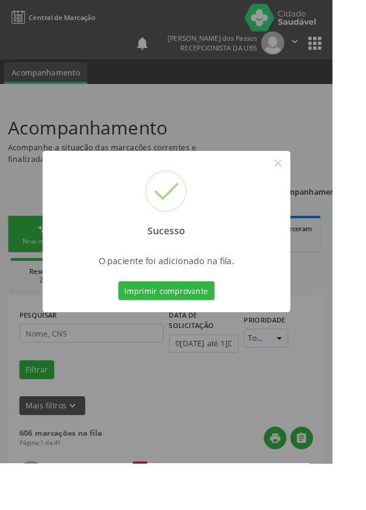
click at [192, 330] on button "Imprimir comprovante" at bounding box center [183, 320] width 106 height 21
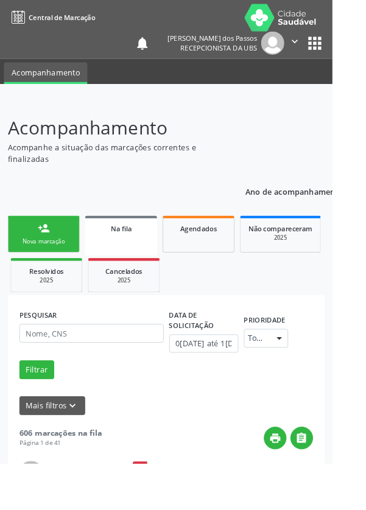
click at [42, 259] on link "person_add Nova marcação" at bounding box center [48, 257] width 79 height 41
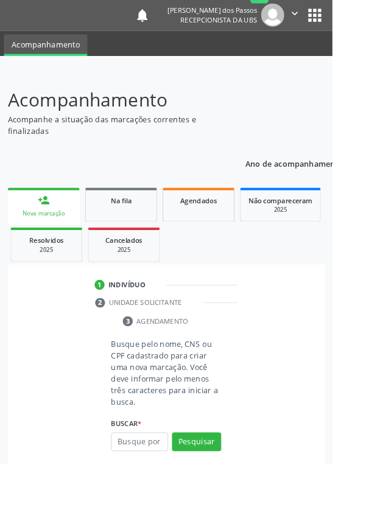
scroll to position [62, 0]
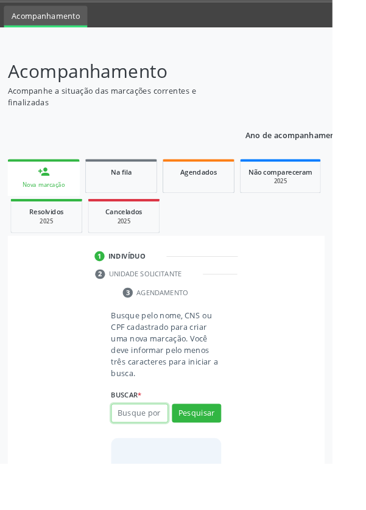
click at [159, 455] on input "text" at bounding box center [153, 455] width 63 height 21
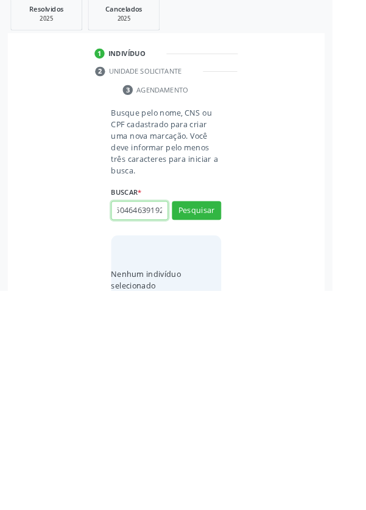
scroll to position [0, 17]
type input "70604646391920"
click at [215, 422] on button "Pesquisar" at bounding box center [216, 421] width 54 height 21
type input "70604646391920"
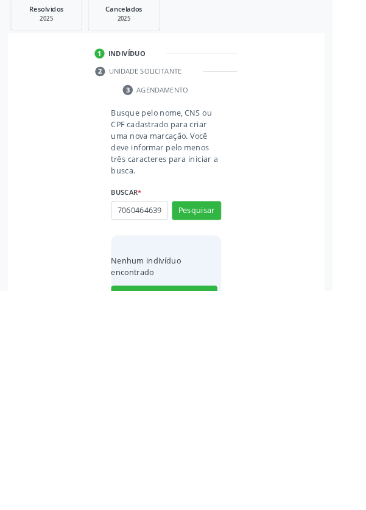
scroll to position [0, 0]
type input "7"
type input "13995585442"
click at [217, 419] on button "Pesquisar" at bounding box center [216, 421] width 54 height 21
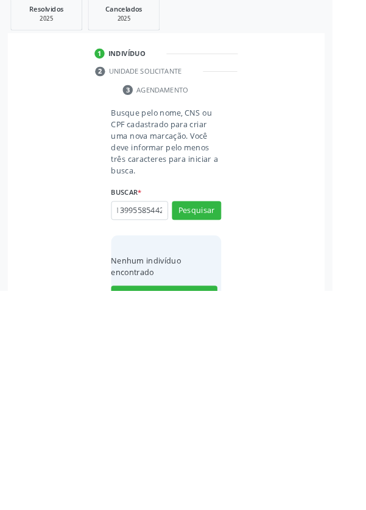
type input "13995585442"
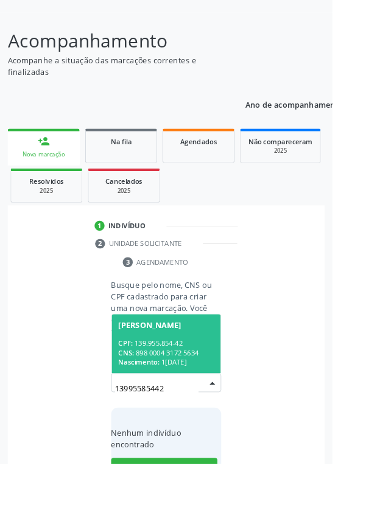
scroll to position [96, 0]
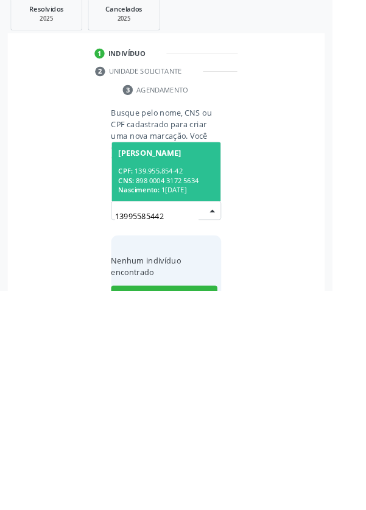
click at [172, 375] on div "CPF: 139.955.854-42" at bounding box center [182, 378] width 105 height 10
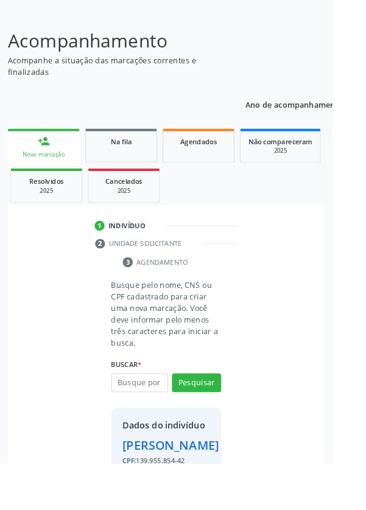
scroll to position [90, 0]
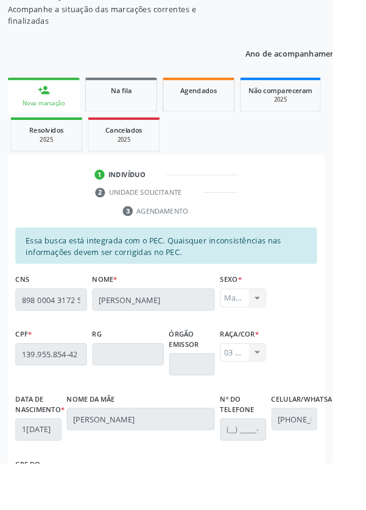
scroll to position [289, 0]
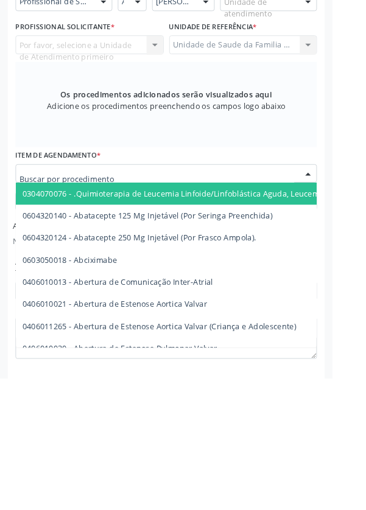
scroll to position [337, 0]
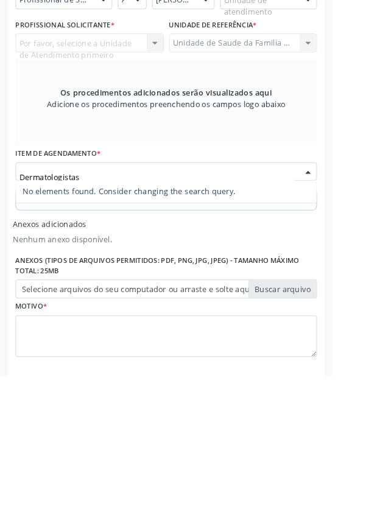
type input "Dermatologistas"
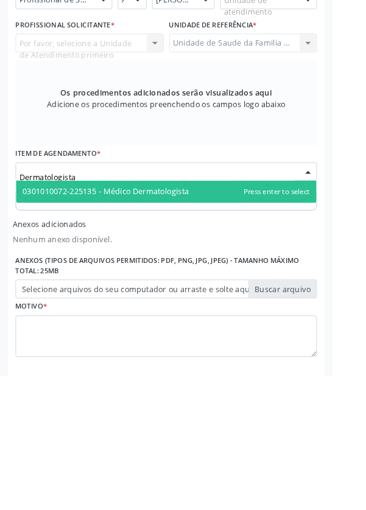
click at [214, 318] on span "0301010072-225135 - Médico Dermatologista" at bounding box center [183, 307] width 330 height 24
type input "Dermatologista"
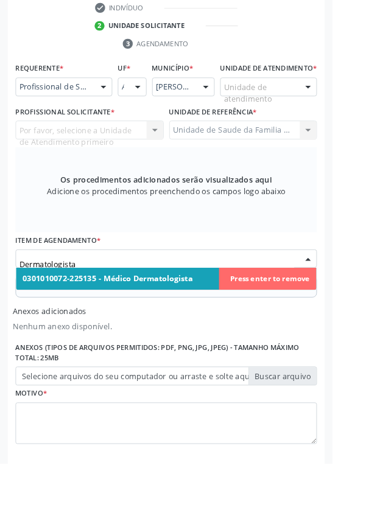
click at [150, 312] on span "0301010072-225135 - Médico Dermatologista" at bounding box center [118, 307] width 187 height 12
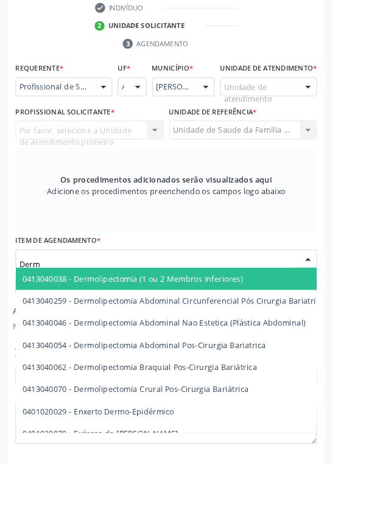
type input "Derma"
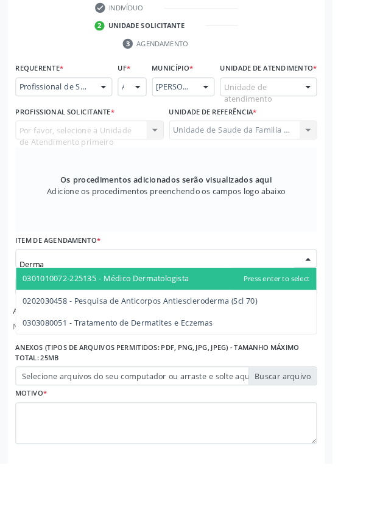
click at [172, 312] on span "0301010072-225135 - Médico Dermatologista" at bounding box center [116, 307] width 183 height 12
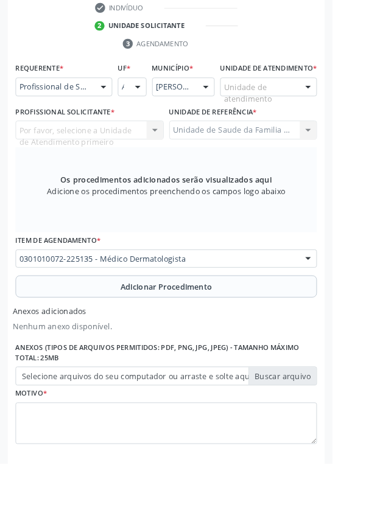
click at [85, 326] on button "Adicionar Procedimento" at bounding box center [183, 315] width 332 height 24
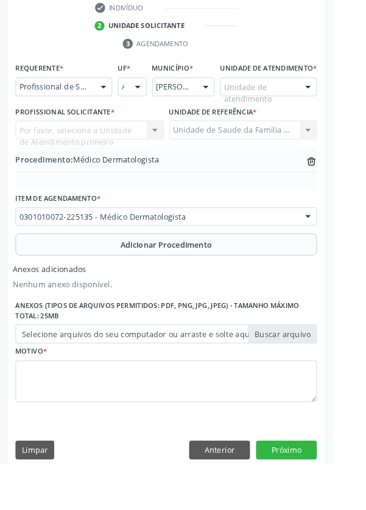
scroll to position [307, 0]
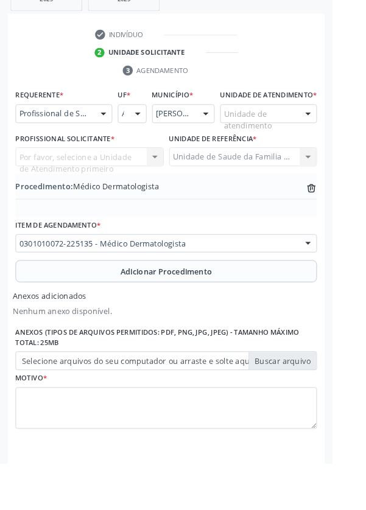
click at [61, 408] on label "Selecione arquivos do seu computador ou arraste e solte aqui" at bounding box center [183, 397] width 332 height 21
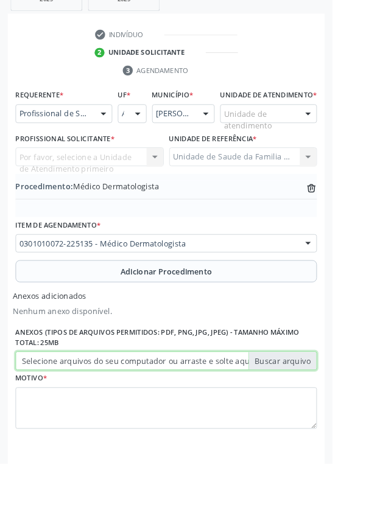
click at [61, 408] on input "Selecione arquivos do seu computador ou arraste e solte aqui" at bounding box center [183, 397] width 332 height 21
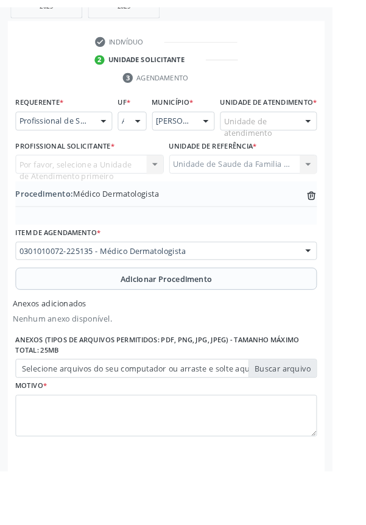
scroll to position [290, 0]
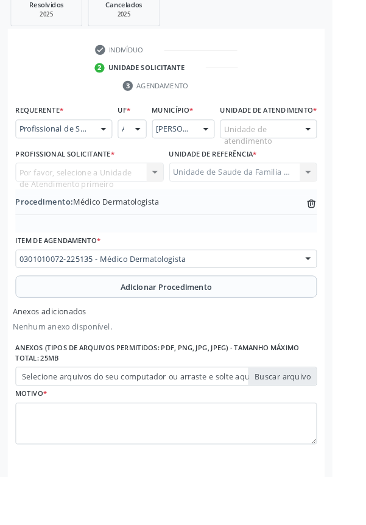
type input "C:\fakepath\17604522523256974887848668497683.jpg"
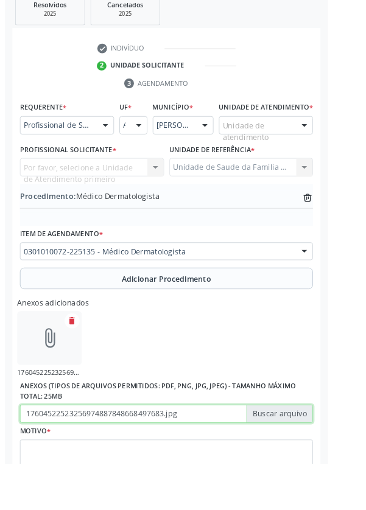
scroll to position [307, 0]
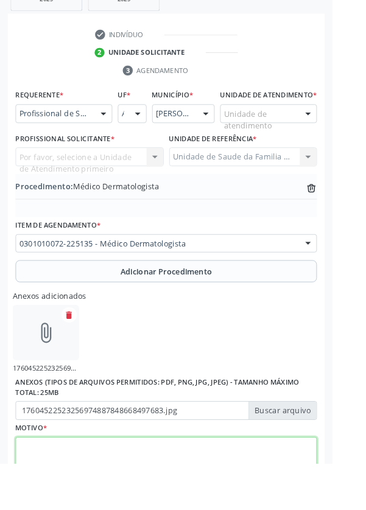
click at [77, 507] on textarea at bounding box center [183, 504] width 332 height 46
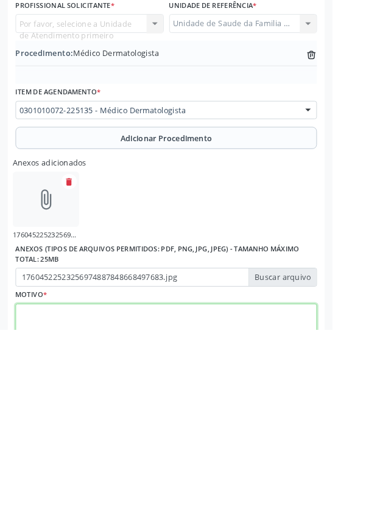
scroll to position [362, 0]
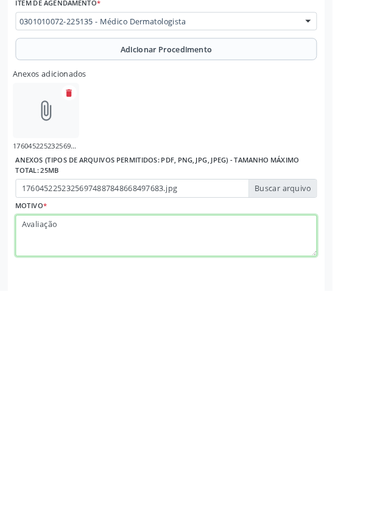
type textarea "Avaliação"
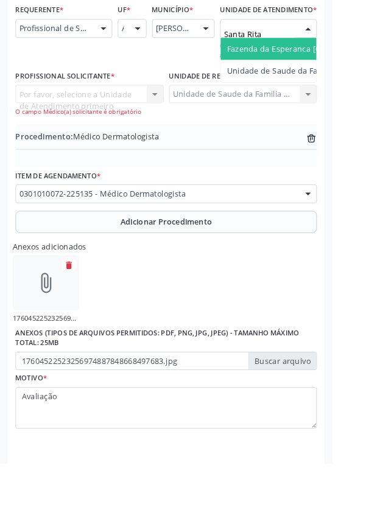
type input "Santa Rita"
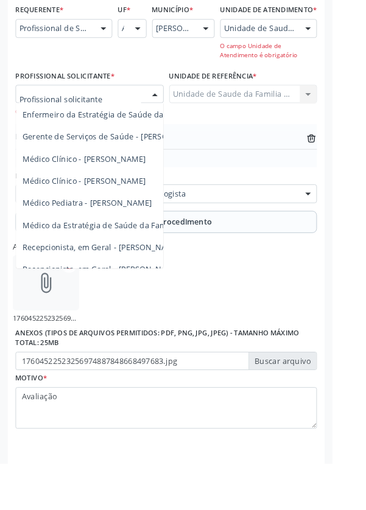
scroll to position [110, 0]
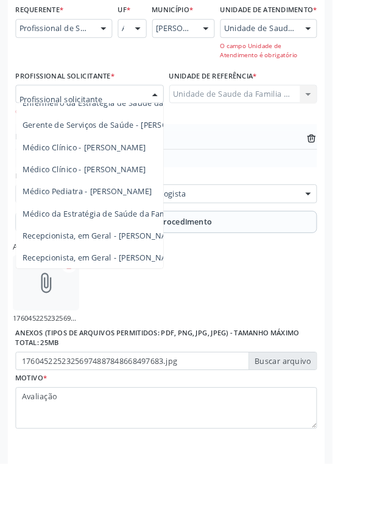
click at [91, 241] on span "Médico da Estratégia de Saúde da Família - [PERSON_NAME]" at bounding box center [148, 235] width 247 height 12
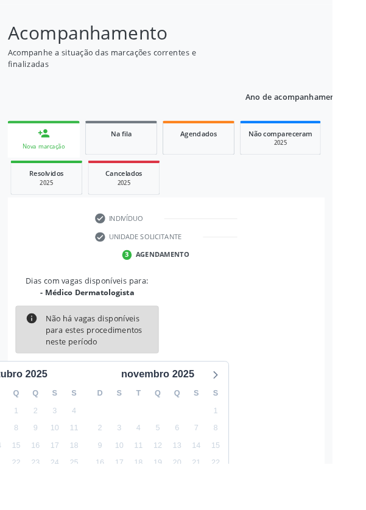
scroll to position [165, 0]
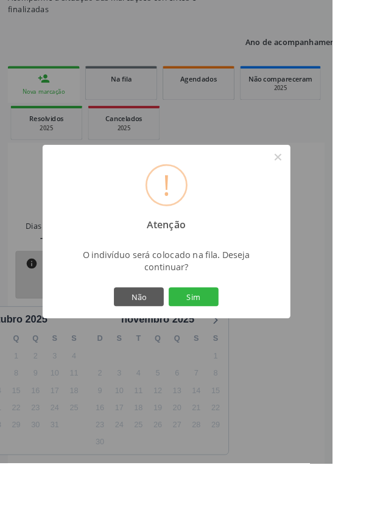
click at [229, 337] on button "Sim" at bounding box center [213, 326] width 55 height 21
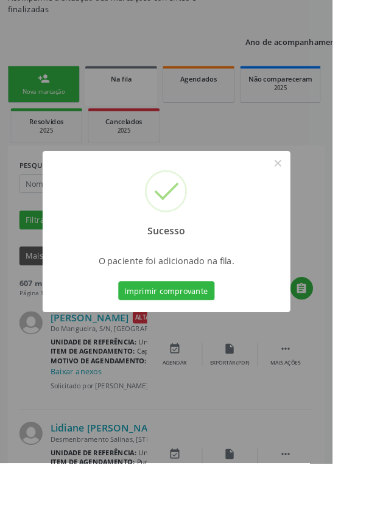
scroll to position [0, 0]
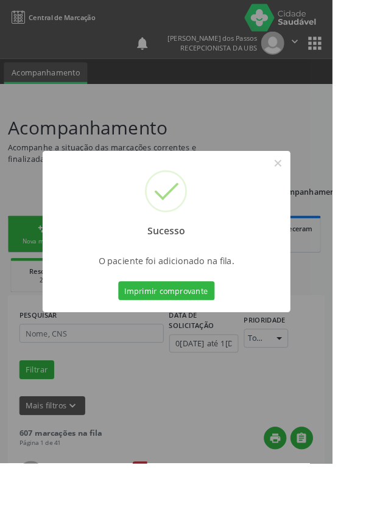
click at [199, 330] on button "Imprimir comprovante" at bounding box center [183, 320] width 106 height 21
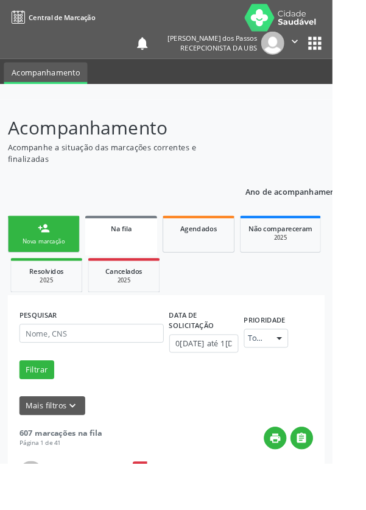
click at [40, 255] on link "person_add Nova marcação" at bounding box center [48, 257] width 79 height 41
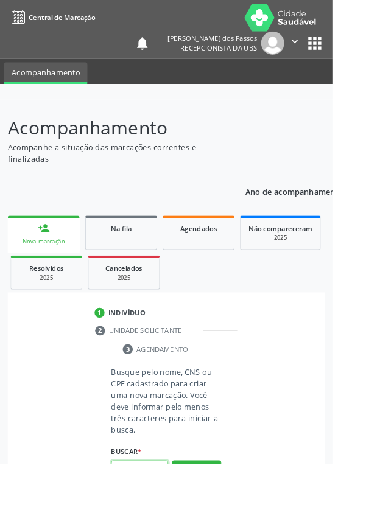
click at [163, 509] on input "text" at bounding box center [153, 517] width 63 height 21
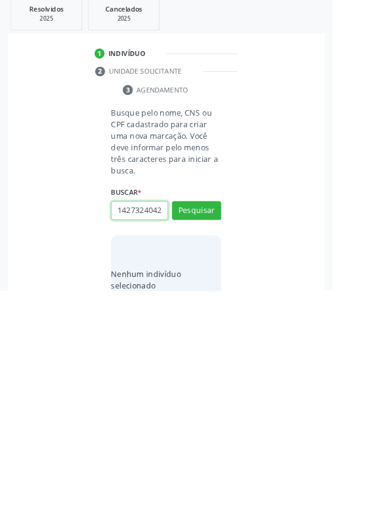
scroll to position [0, 2]
type input "14273240424"
click at [215, 421] on button "Pesquisar" at bounding box center [216, 421] width 54 height 21
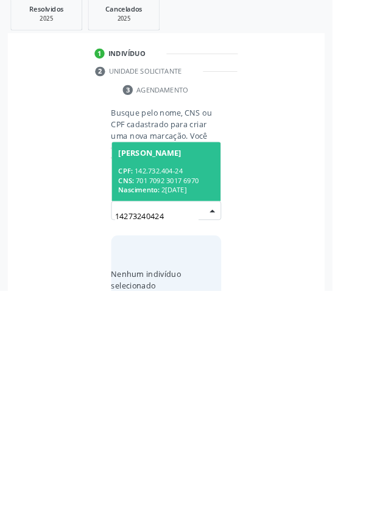
click at [169, 383] on div "CNS: 701 7092 3017 6970" at bounding box center [182, 388] width 105 height 10
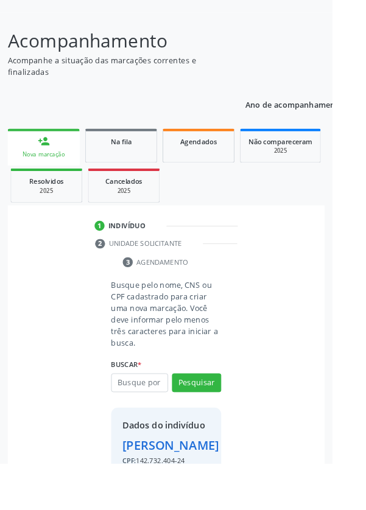
scroll to position [90, 0]
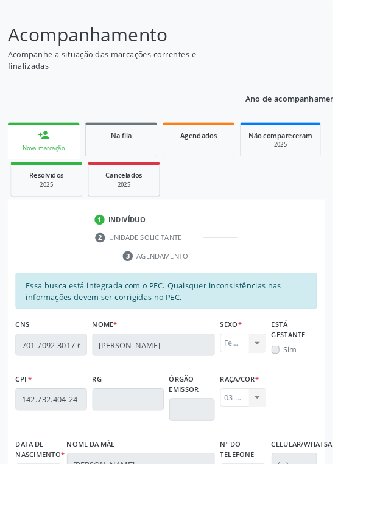
scroll to position [289, 0]
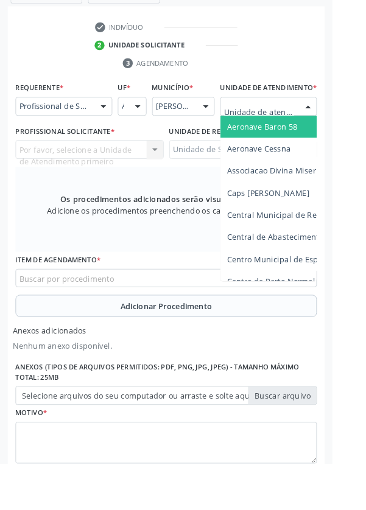
scroll to position [347, 0]
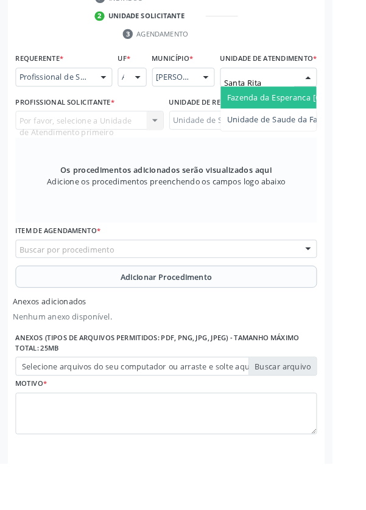
type input "Santa Rita"
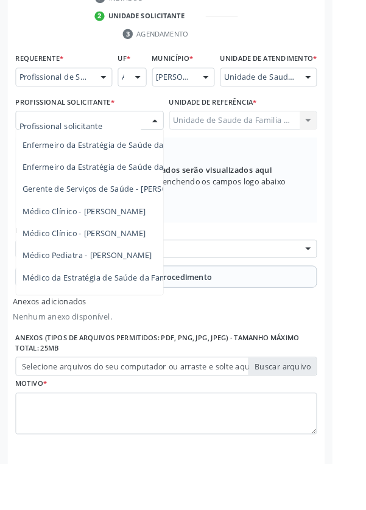
scroll to position [110, 0]
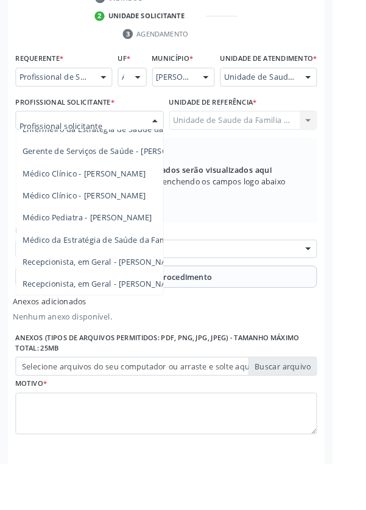
click at [122, 270] on span "Médico da Estratégia de Saúde da Família - [PERSON_NAME]" at bounding box center [148, 264] width 247 height 12
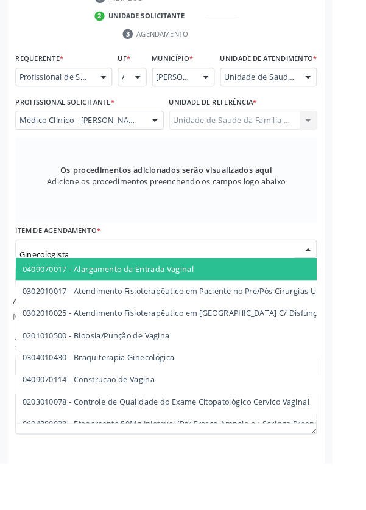
type input "Ginecologista"
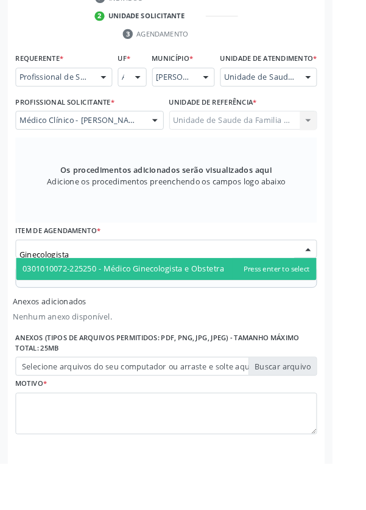
click at [234, 302] on span "0301010072-225250 - Médico Ginecologista e Obstetra" at bounding box center [136, 296] width 222 height 12
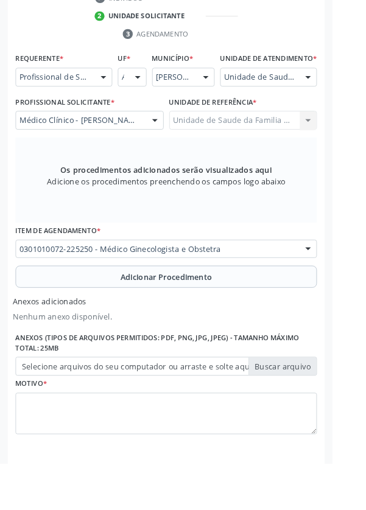
click at [74, 317] on button "Adicionar Procedimento" at bounding box center [183, 305] width 332 height 24
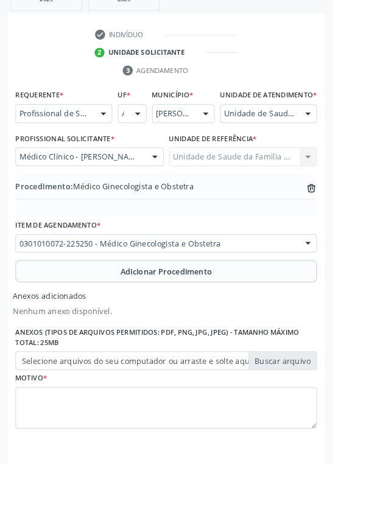
click at [61, 408] on label "Selecione arquivos do seu computador ou arraste e solte aqui" at bounding box center [183, 397] width 332 height 21
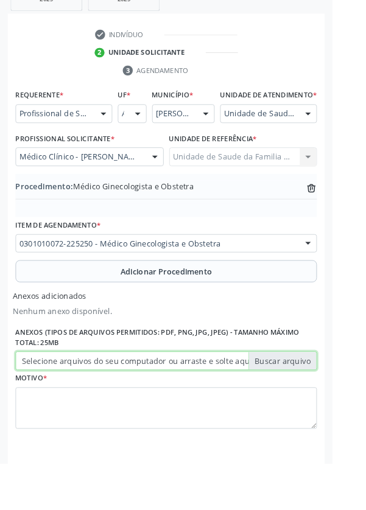
click at [61, 408] on input "Selecione arquivos do seu computador ou arraste e solte aqui" at bounding box center [183, 397] width 332 height 21
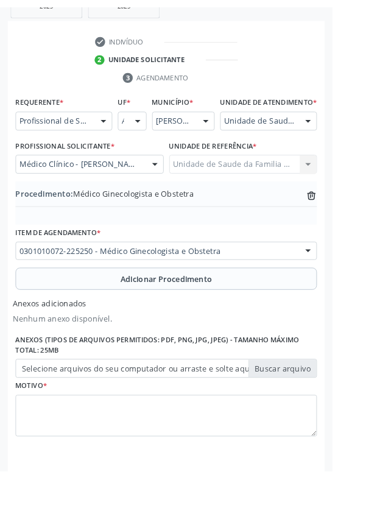
scroll to position [290, 0]
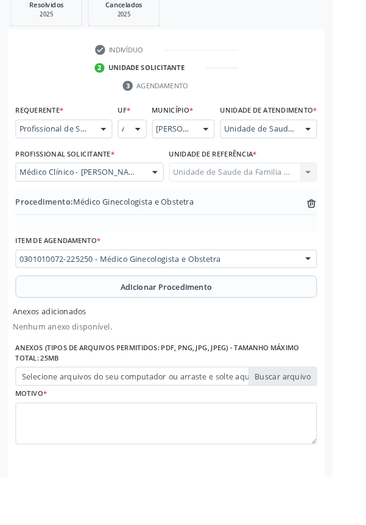
type input "C:\fakepath\17604524845338548236526180484756.jpg"
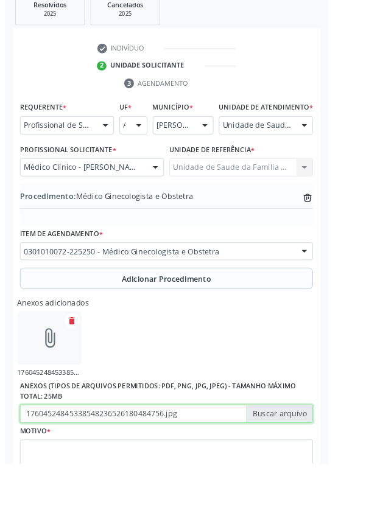
scroll to position [307, 0]
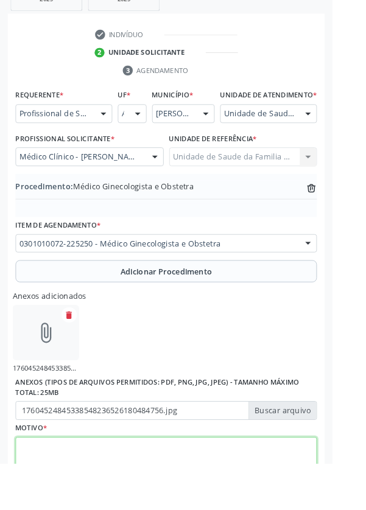
click at [77, 509] on textarea at bounding box center [183, 504] width 332 height 46
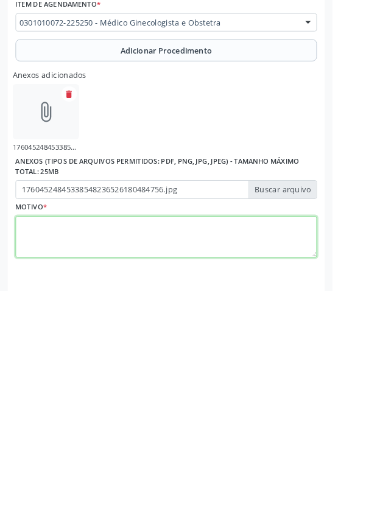
scroll to position [362, 0]
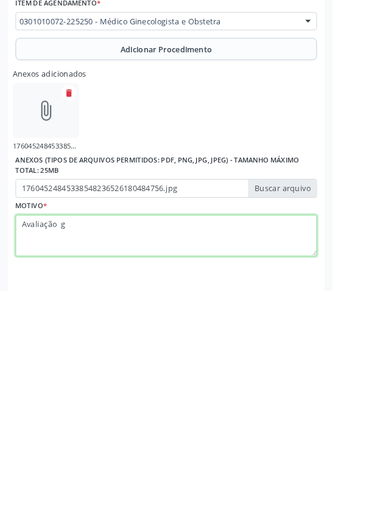
type textarea "Avaliação"
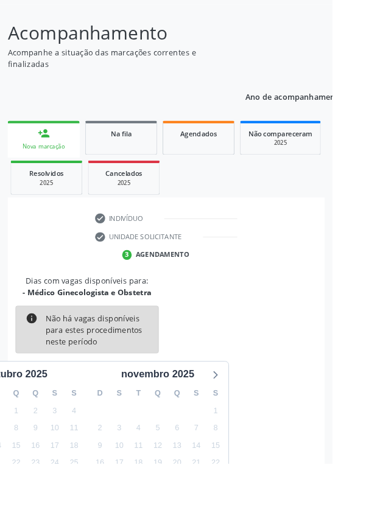
scroll to position [101, 0]
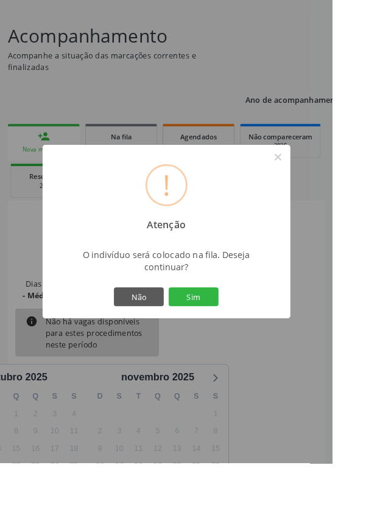
click at [225, 337] on button "Sim" at bounding box center [213, 326] width 55 height 21
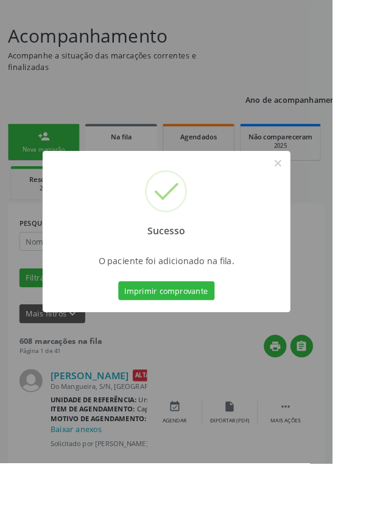
scroll to position [0, 0]
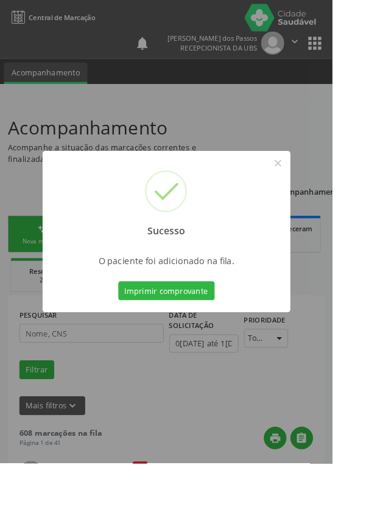
click at [178, 330] on button "Imprimir comprovante" at bounding box center [183, 320] width 106 height 21
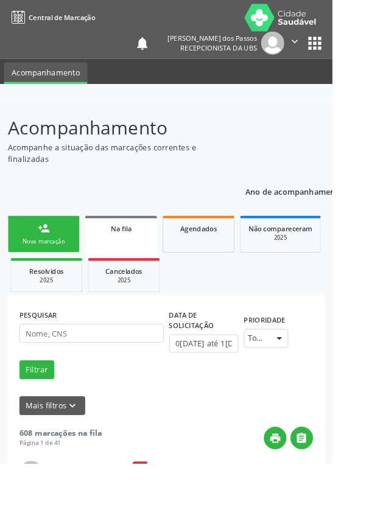
click at [40, 259] on link "person_add Nova marcação" at bounding box center [48, 257] width 79 height 41
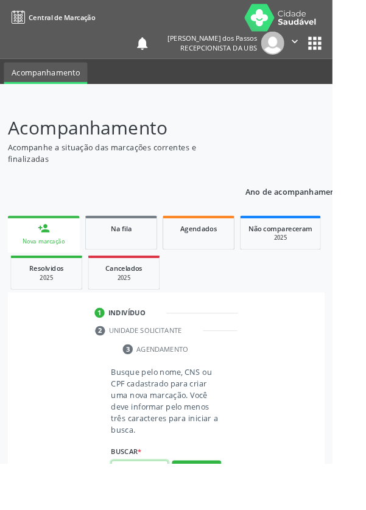
click at [154, 509] on input "text" at bounding box center [153, 517] width 63 height 21
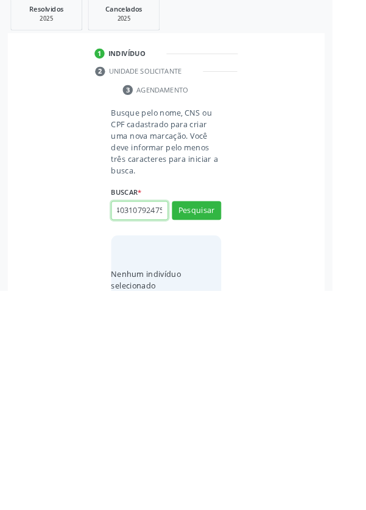
scroll to position [0, 22]
type input "700403107924750"
click at [215, 421] on button "Pesquisar" at bounding box center [216, 421] width 54 height 21
type input "700403107924750"
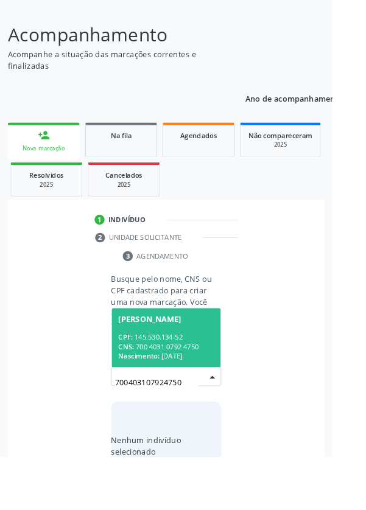
scroll to position [96, 0]
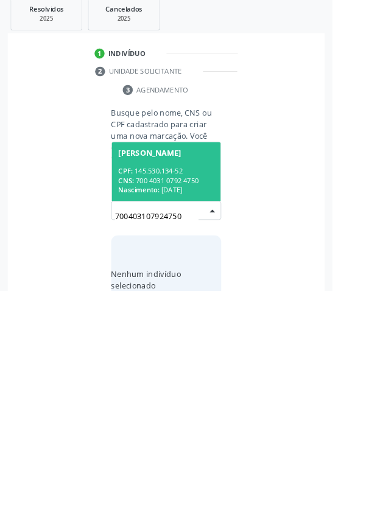
click at [169, 374] on div "CPF: 145.530.134-52" at bounding box center [182, 378] width 105 height 10
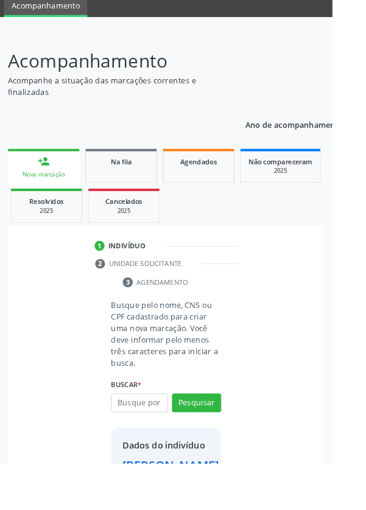
scroll to position [70, 0]
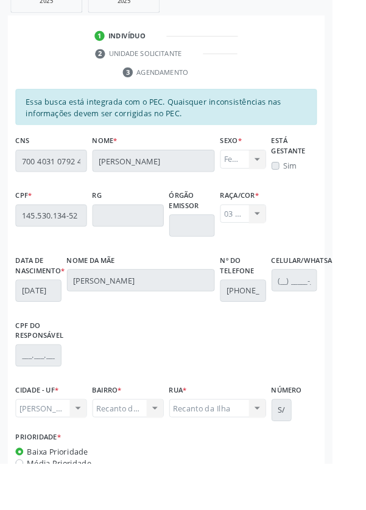
scroll to position [311, 0]
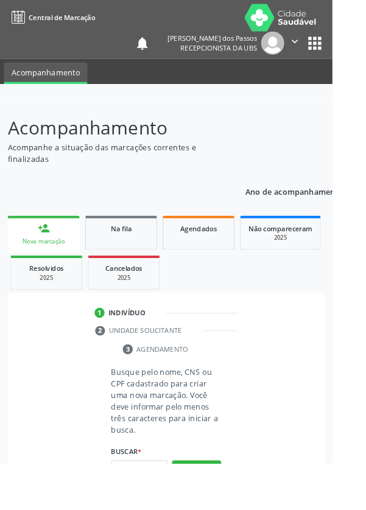
click at [147, 509] on input "text" at bounding box center [153, 517] width 63 height 21
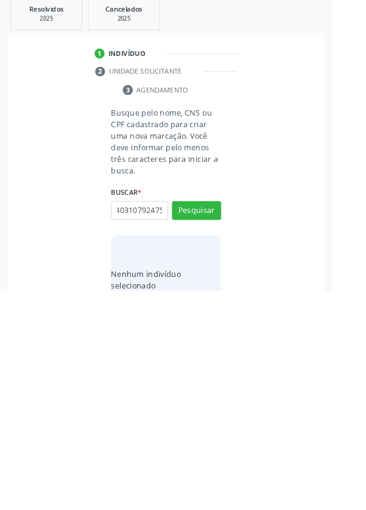
scroll to position [0, 22]
type input "700403107924750"
click at [215, 419] on button "Pesquisar" at bounding box center [216, 421] width 54 height 21
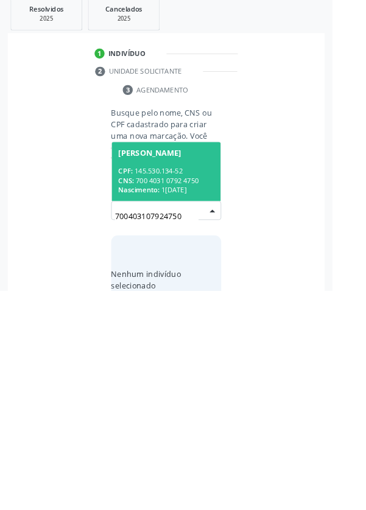
scroll to position [96, 0]
click at [172, 394] on span "Nascimento:" at bounding box center [152, 399] width 45 height 10
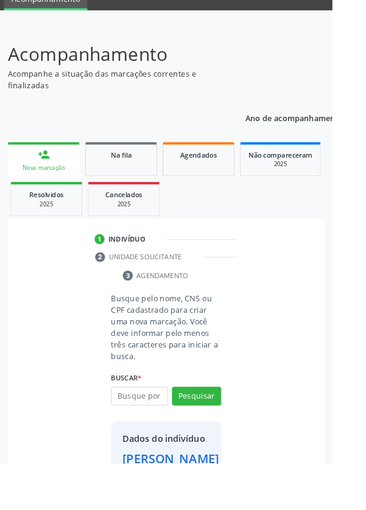
scroll to position [70, 0]
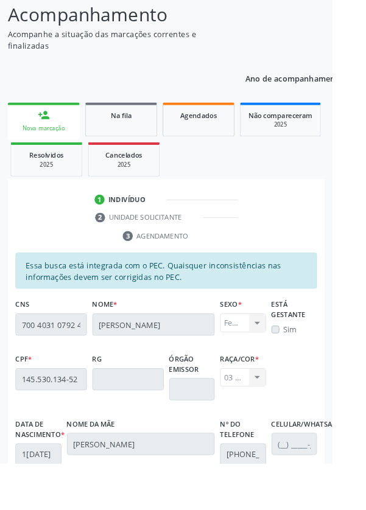
scroll to position [289, 0]
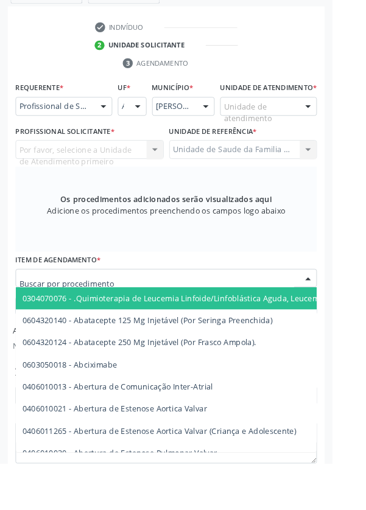
scroll to position [342, 0]
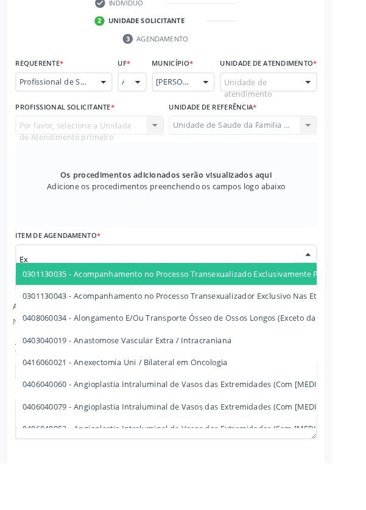
type input "E"
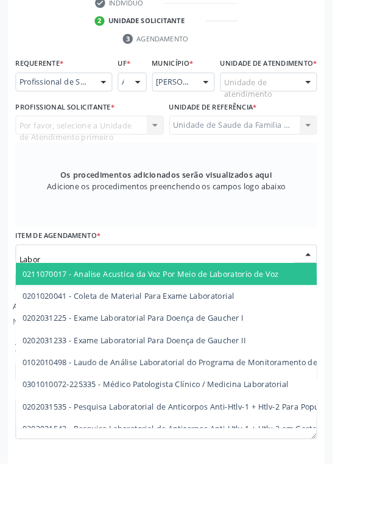
type input "Labora"
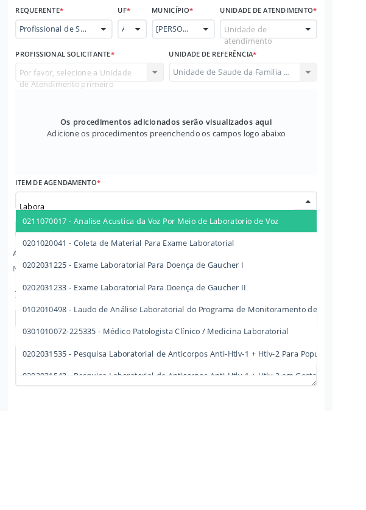
click at [250, 331] on span "0201020041 - Coleta de Material Para Exame Laboratorial" at bounding box center [141, 326] width 233 height 12
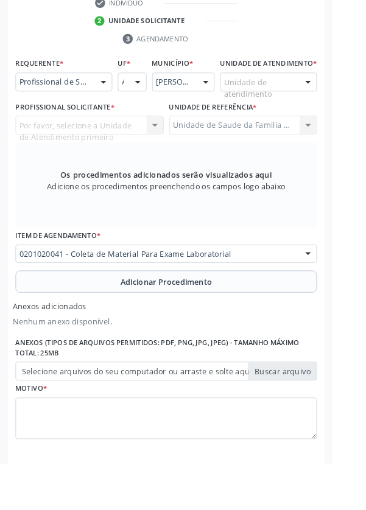
click at [85, 419] on label "Selecione arquivos do seu computador ou arraste e solte aqui" at bounding box center [183, 408] width 332 height 21
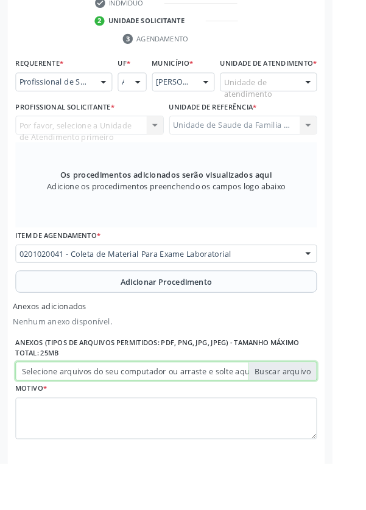
click at [85, 419] on input "Selecione arquivos do seu computador ou arraste e solte aqui" at bounding box center [183, 408] width 332 height 21
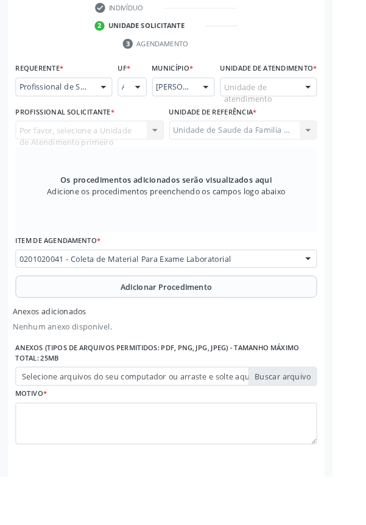
click at [73, 327] on button "Adicionar Procedimento" at bounding box center [183, 315] width 332 height 24
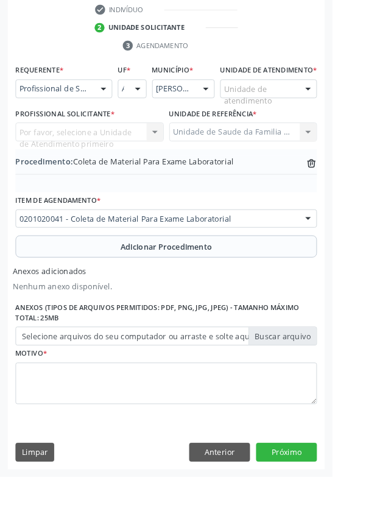
scroll to position [290, 0]
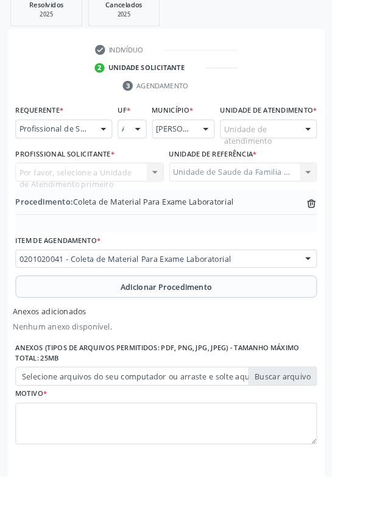
type input "C:\fakepath\1760452879574488641190734526889.jpg"
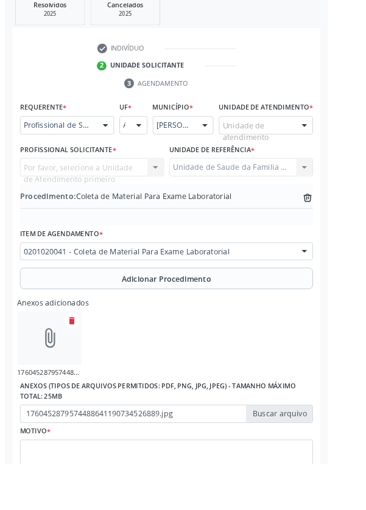
scroll to position [337, 0]
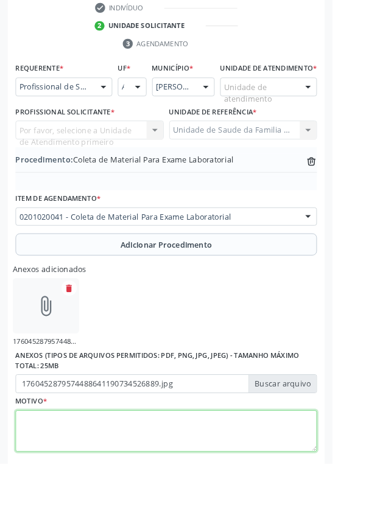
click at [74, 487] on textarea at bounding box center [183, 475] width 332 height 46
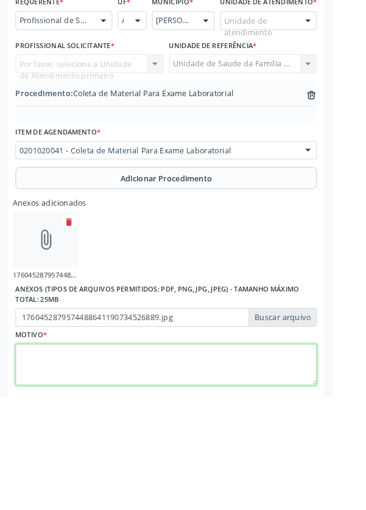
scroll to position [362, 0]
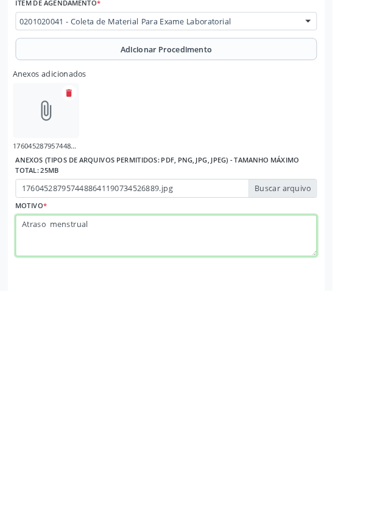
type textarea "Atraso menstrual"
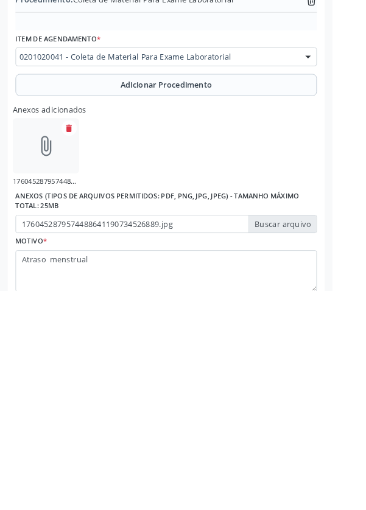
scroll to position [400, 0]
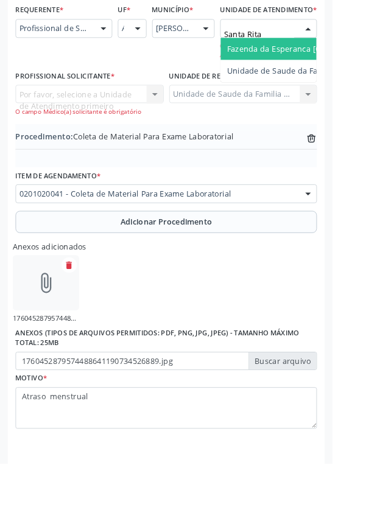
type input "Santa Rita"
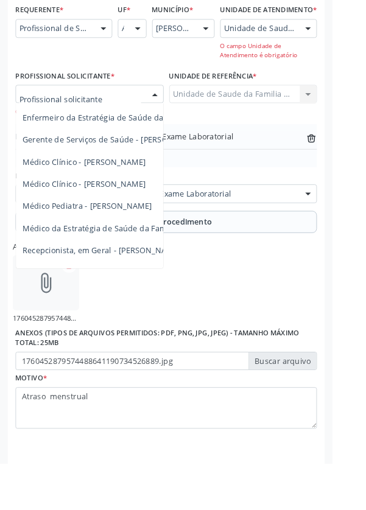
scroll to position [110, 0]
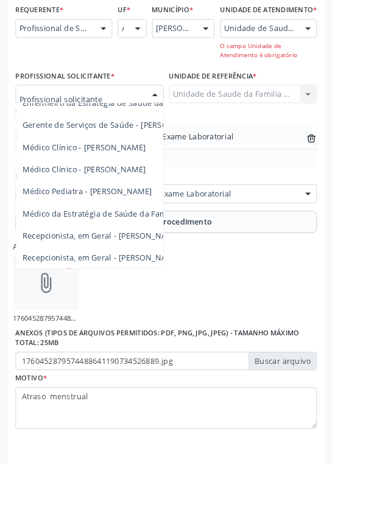
click at [89, 241] on span "Médico da Estratégia de Saúde da Família - [PERSON_NAME]" at bounding box center [148, 235] width 247 height 12
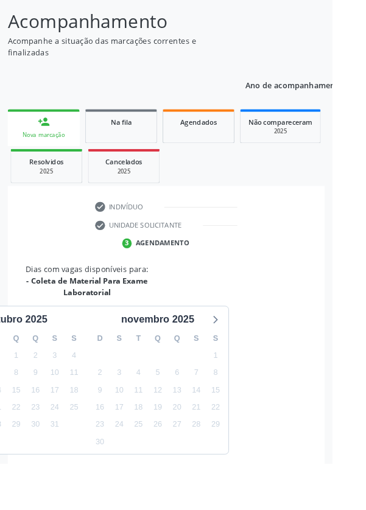
scroll to position [178, 0]
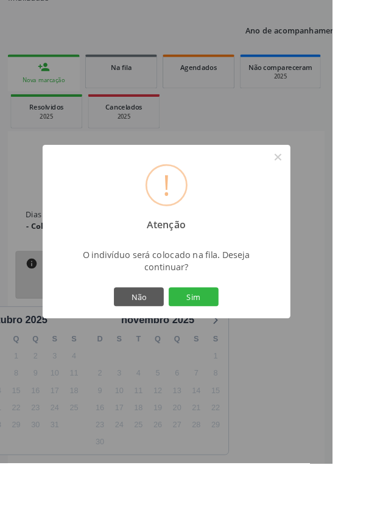
click at [237, 337] on button "Sim" at bounding box center [213, 326] width 55 height 21
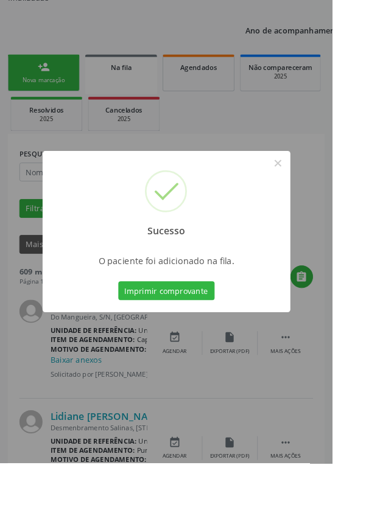
scroll to position [0, 0]
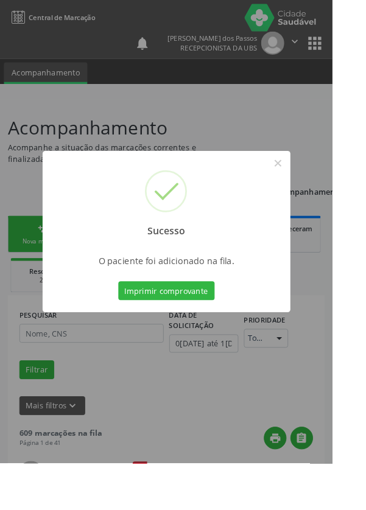
click at [176, 330] on button "Imprimir comprovante" at bounding box center [183, 320] width 106 height 21
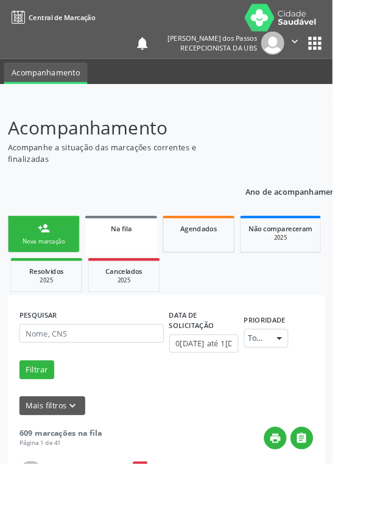
click at [46, 259] on link "person_add Nova marcação" at bounding box center [48, 257] width 79 height 41
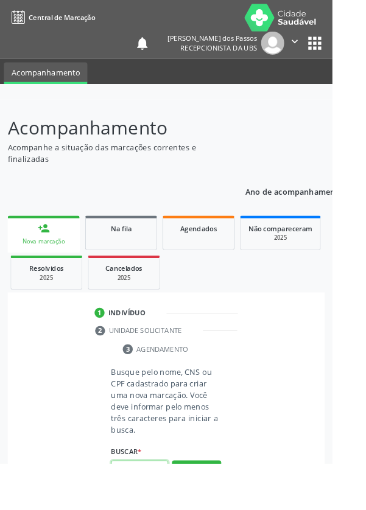
click at [163, 509] on input "text" at bounding box center [153, 517] width 63 height 21
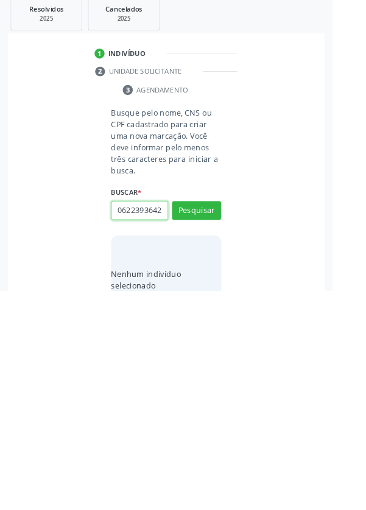
scroll to position [0, 2]
type input "06223936427"
click at [217, 415] on button "Pesquisar" at bounding box center [216, 421] width 54 height 21
type input "06223936427"
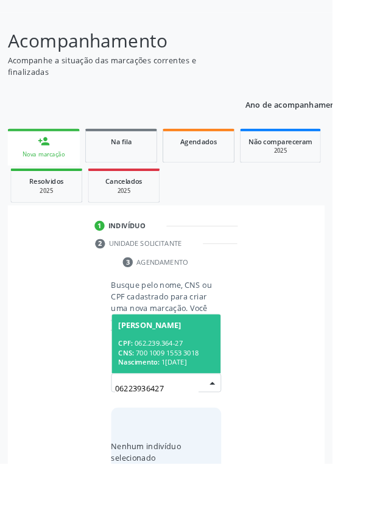
scroll to position [96, 0]
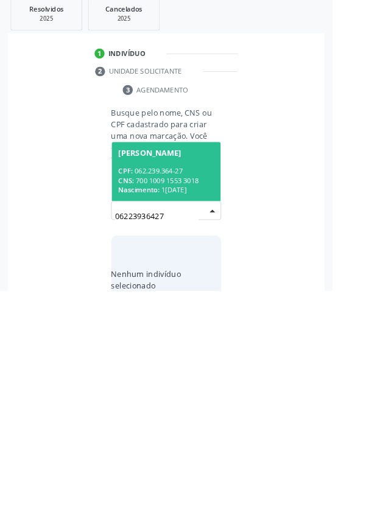
click at [162, 373] on div "CPF: 062.239.364-27" at bounding box center [182, 378] width 105 height 10
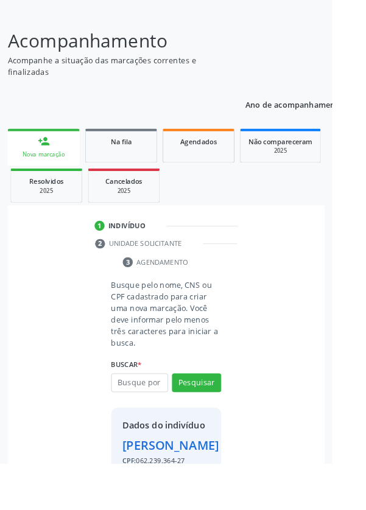
scroll to position [135, 0]
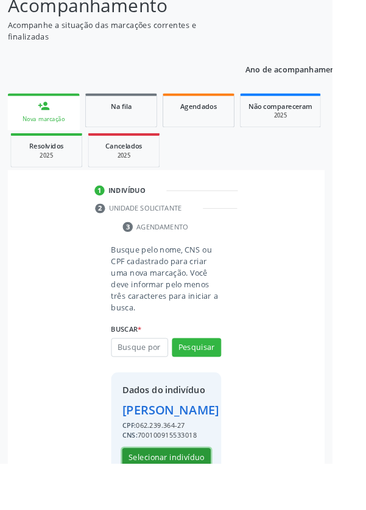
click at [180, 509] on button "Selecionar indivíduo" at bounding box center [183, 504] width 97 height 21
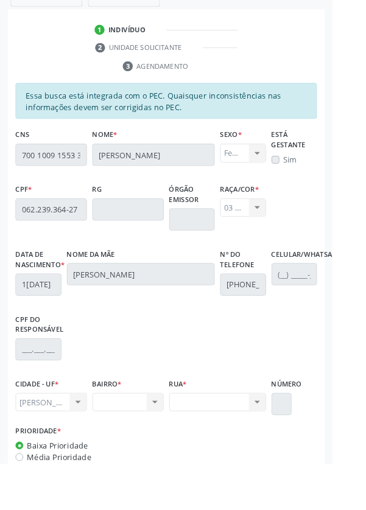
scroll to position [328, 0]
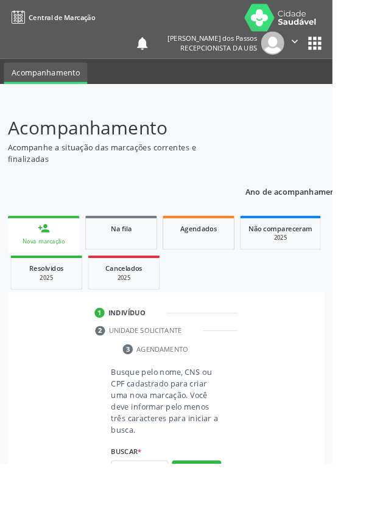
click at [161, 509] on input "text" at bounding box center [153, 517] width 63 height 21
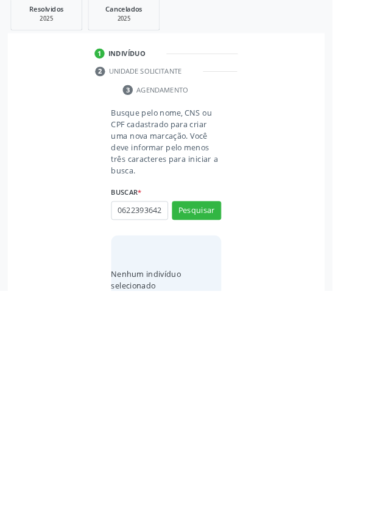
scroll to position [0, 2]
type input "06223936427"
click at [220, 419] on button "Pesquisar" at bounding box center [216, 421] width 54 height 21
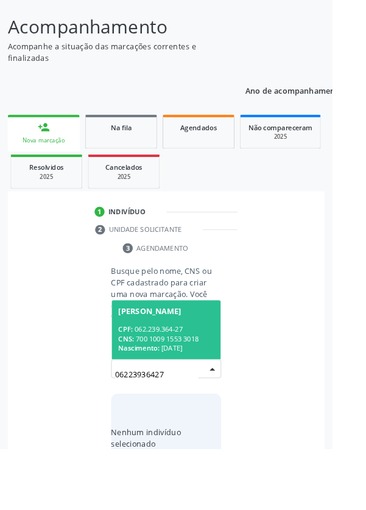
scroll to position [96, 0]
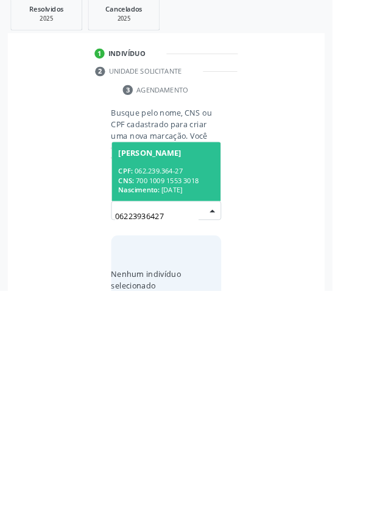
click at [163, 384] on div "CNS: 700 1009 1553 3018" at bounding box center [182, 388] width 105 height 10
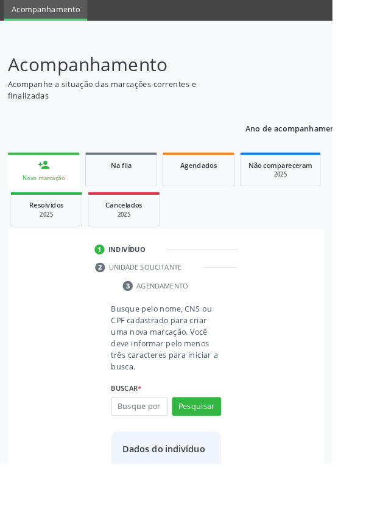
scroll to position [70, 0]
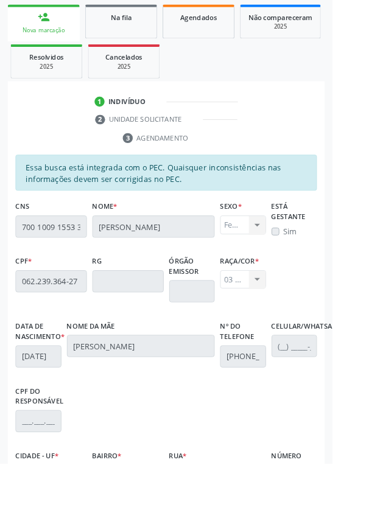
scroll to position [289, 0]
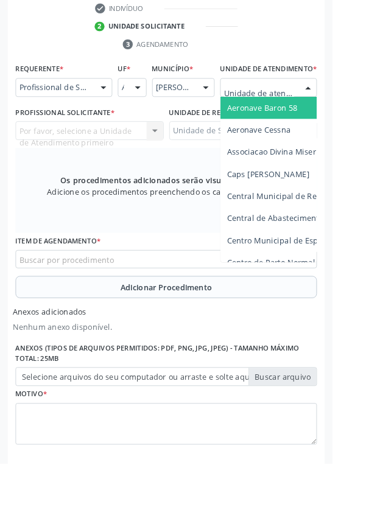
scroll to position [347, 0]
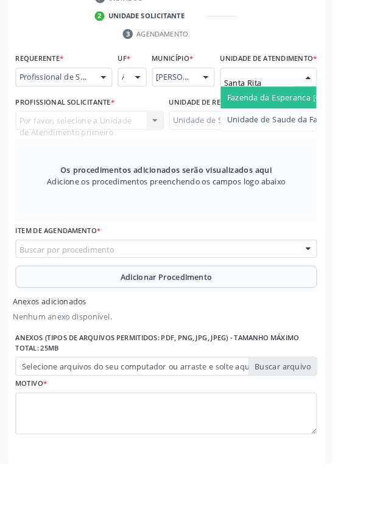
type input "Santa Rita"
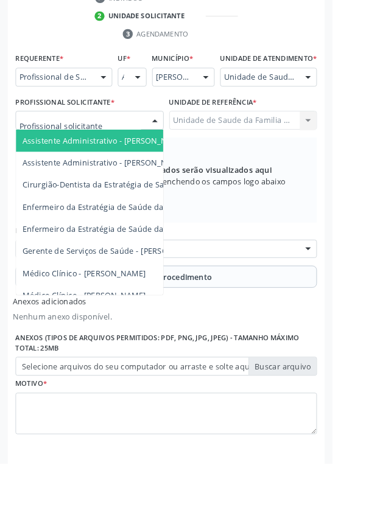
click at [94, 258] on span "Enfermeiro da Estratégia de Saúde da Família - Niedja Barreto de Melo" at bounding box center [170, 252] width 290 height 12
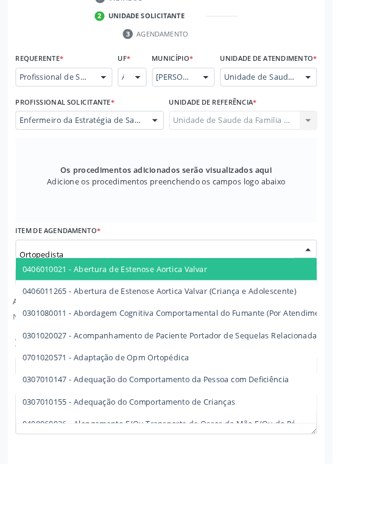
type input "Ortopedista"
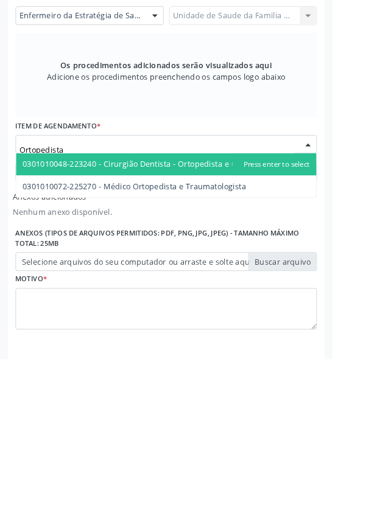
click at [259, 333] on span "0301010072-225270 - Médico Ortopedista e Traumatologista" at bounding box center [183, 321] width 330 height 24
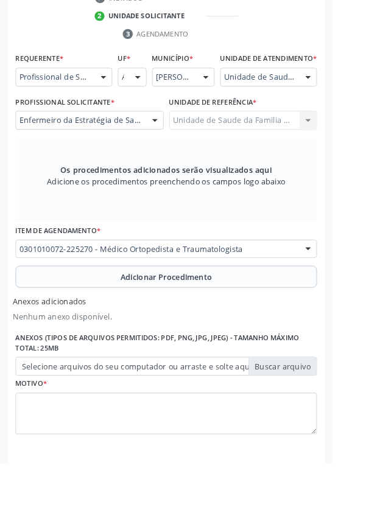
click at [100, 314] on button "Adicionar Procedimento" at bounding box center [183, 305] width 332 height 24
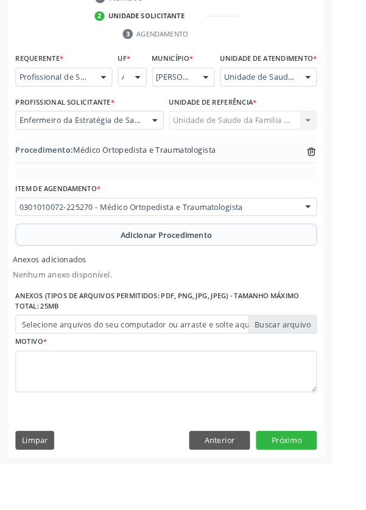
scroll to position [307, 0]
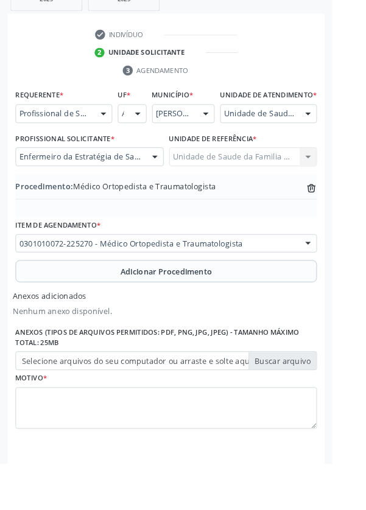
click at [61, 408] on label "Selecione arquivos do seu computador ou arraste e solte aqui" at bounding box center [183, 397] width 332 height 21
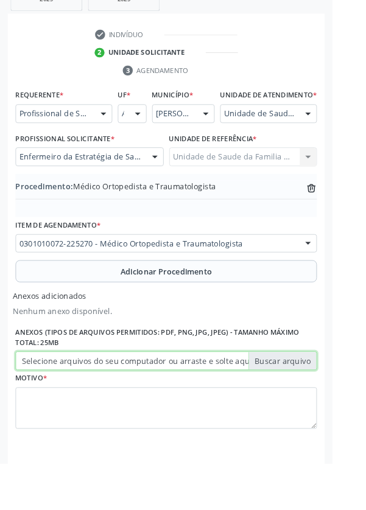
click at [61, 408] on input "Selecione arquivos do seu computador ou arraste e solte aqui" at bounding box center [183, 397] width 332 height 21
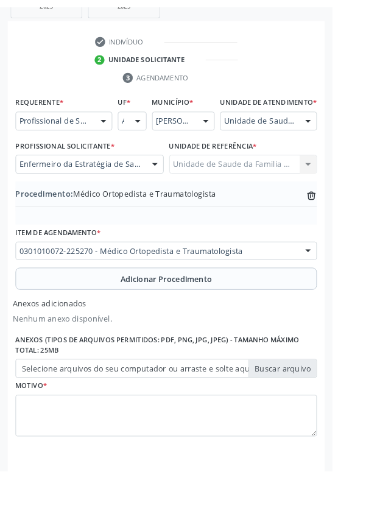
scroll to position [290, 0]
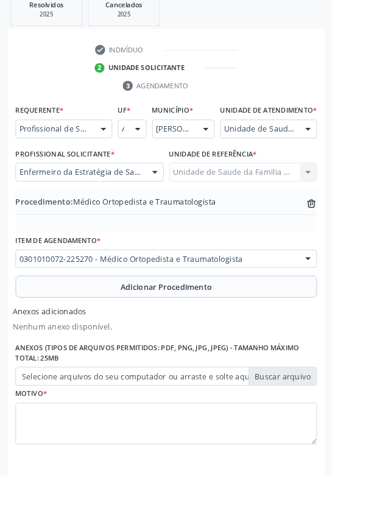
type input "C:\fakepath\17604538173331782198423234800365.jpg"
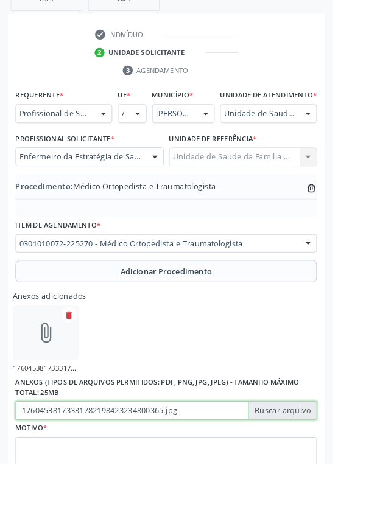
scroll to position [297, 0]
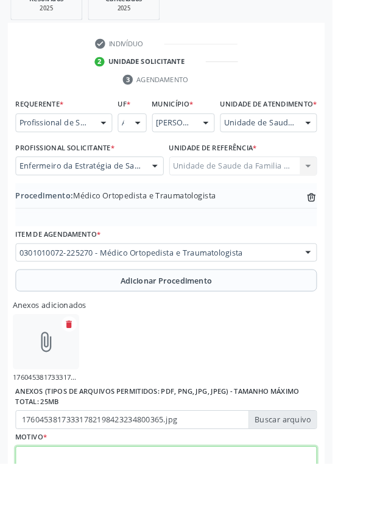
click at [85, 509] on textarea at bounding box center [183, 514] width 332 height 46
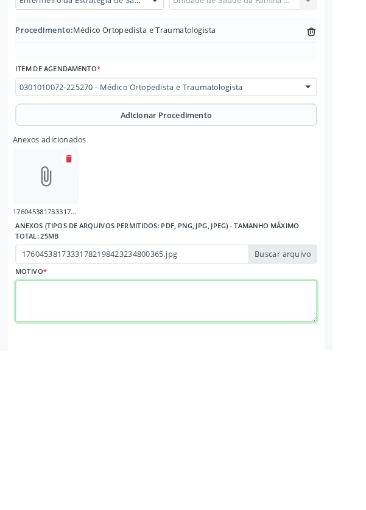
scroll to position [362, 0]
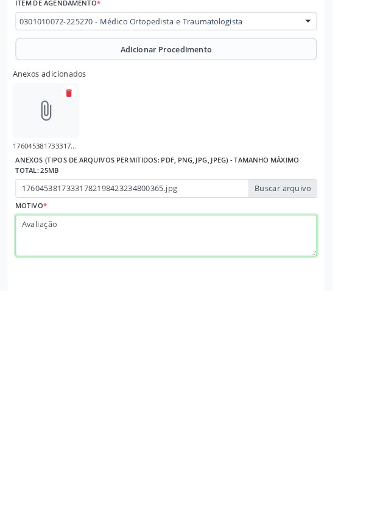
type textarea "Avaliação"
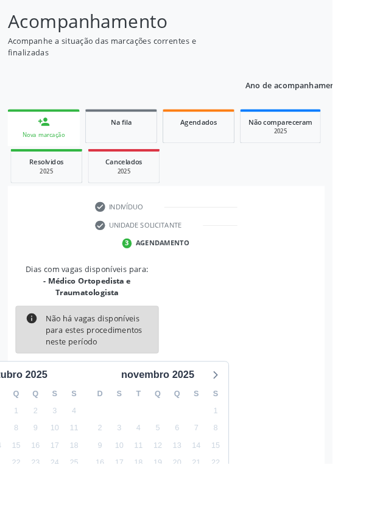
scroll to position [114, 0]
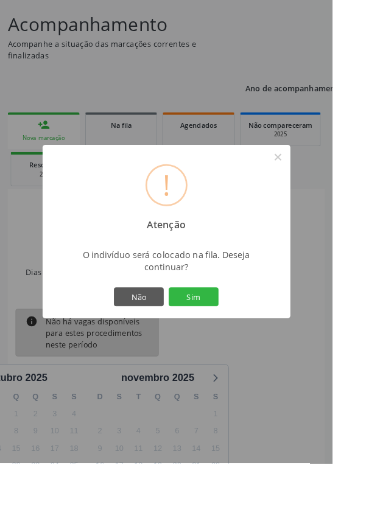
click at [228, 337] on button "Sim" at bounding box center [213, 326] width 55 height 21
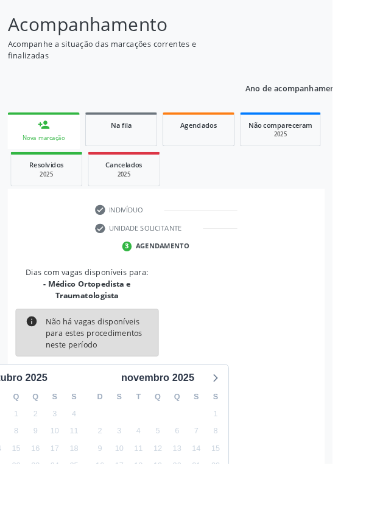
scroll to position [0, 0]
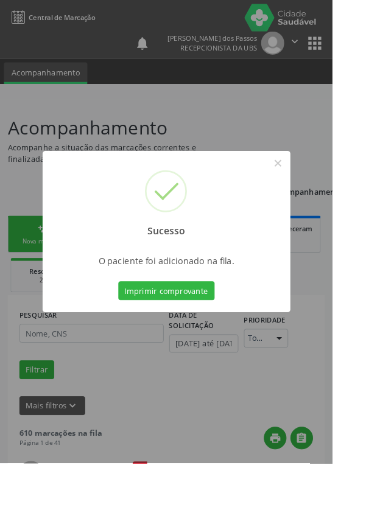
click at [189, 330] on button "Imprimir comprovante" at bounding box center [183, 320] width 106 height 21
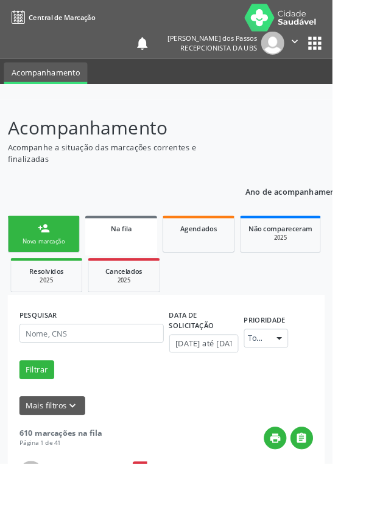
click at [38, 259] on link "person_add Nova marcação" at bounding box center [48, 257] width 79 height 41
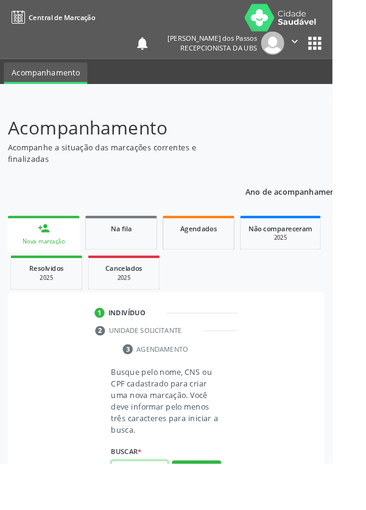
click at [157, 509] on input "text" at bounding box center [153, 517] width 63 height 21
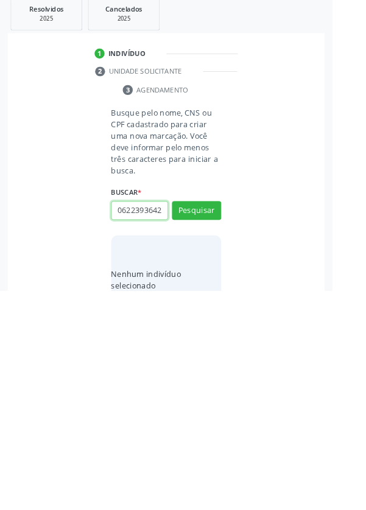
scroll to position [0, 2]
type input "06223936427"
click at [213, 415] on button "Pesquisar" at bounding box center [216, 421] width 54 height 21
type input "06223936427"
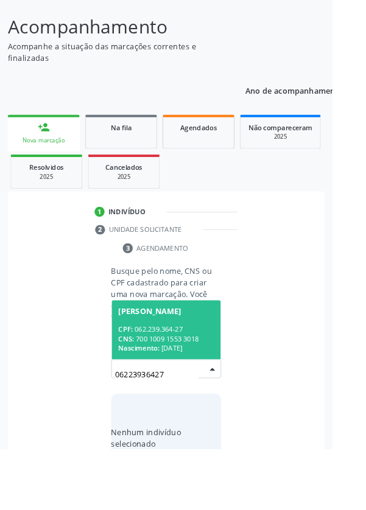
scroll to position [96, 0]
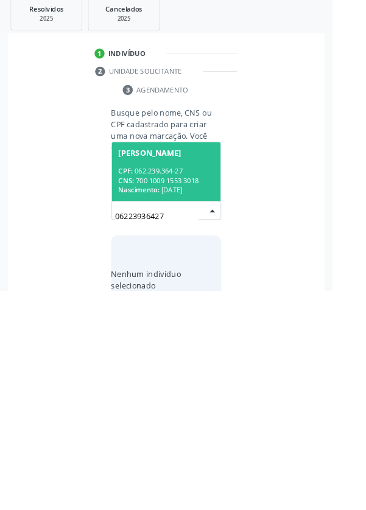
click at [163, 380] on div "CPF: 062.239.364-27" at bounding box center [182, 378] width 105 height 10
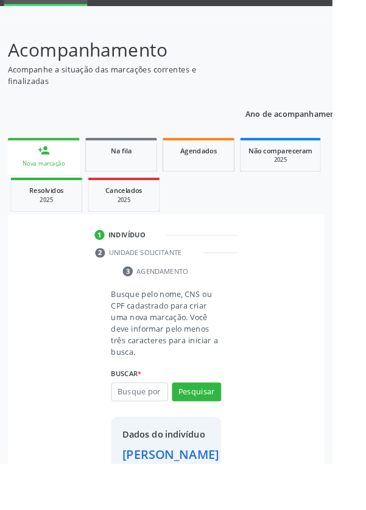
scroll to position [70, 0]
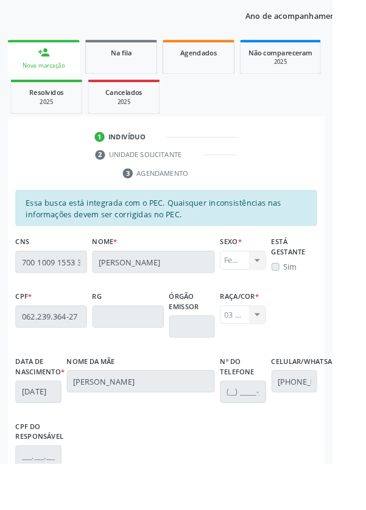
scroll to position [289, 0]
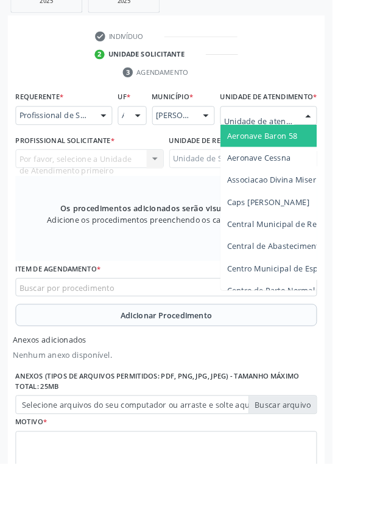
scroll to position [346, 0]
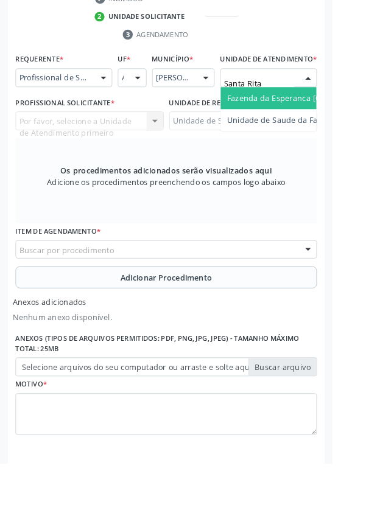
type input "Santa Rita"
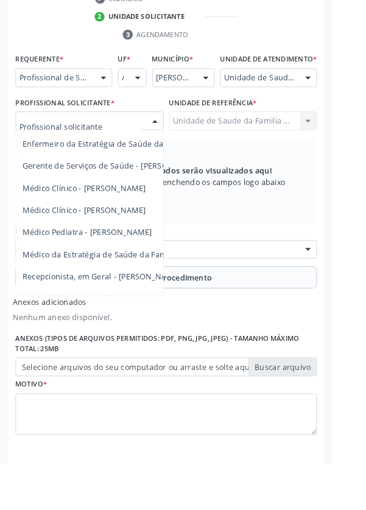
scroll to position [110, 0]
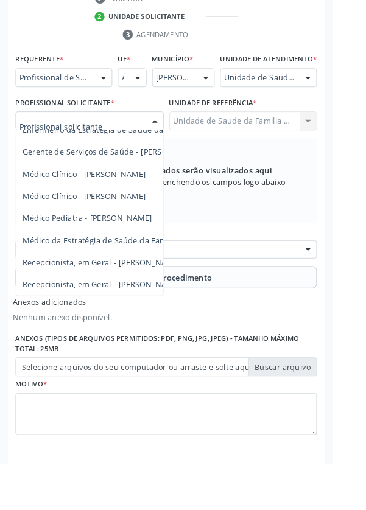
click at [130, 270] on span "Médico da Estratégia de Saúde da Família - [PERSON_NAME]" at bounding box center [148, 265] width 247 height 12
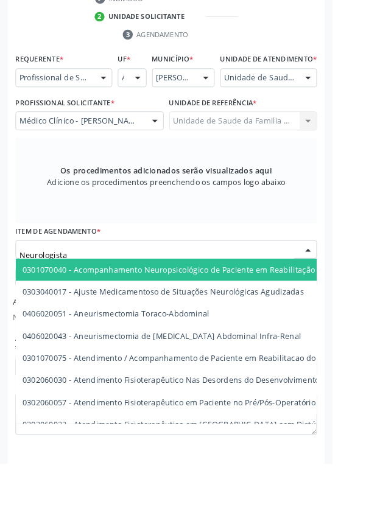
type input "Neurologista"
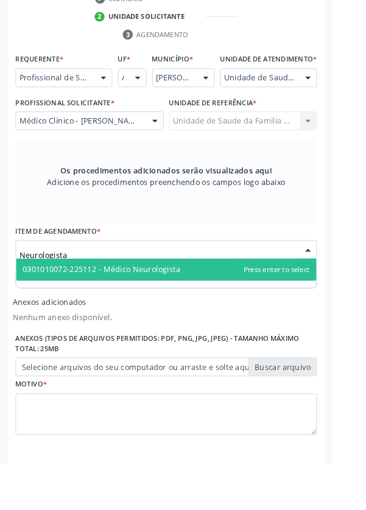
click at [212, 309] on span "0301010072-225112 - Médico Neurologista" at bounding box center [183, 297] width 330 height 24
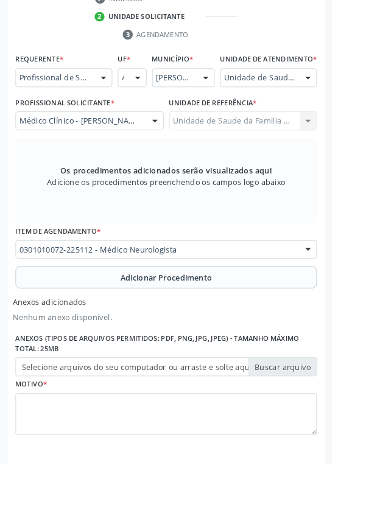
click at [118, 318] on button "Adicionar Procedimento" at bounding box center [183, 305] width 332 height 24
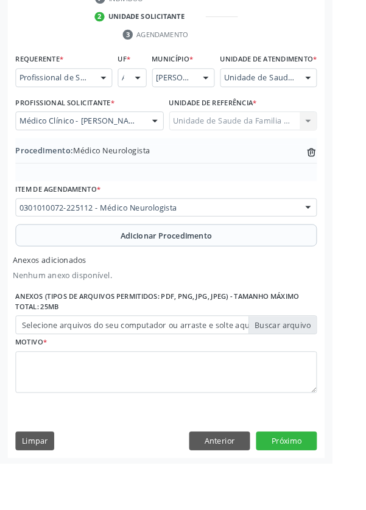
scroll to position [307, 0]
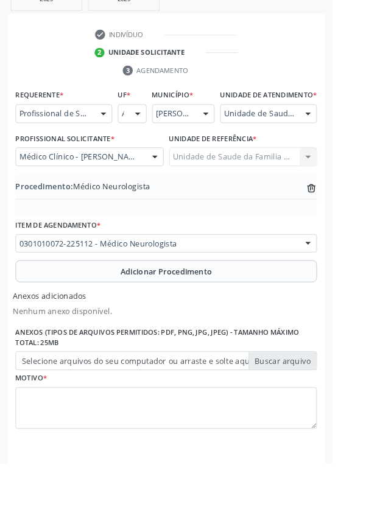
click at [100, 406] on label "Selecione arquivos do seu computador ou arraste e solte aqui" at bounding box center [183, 397] width 332 height 21
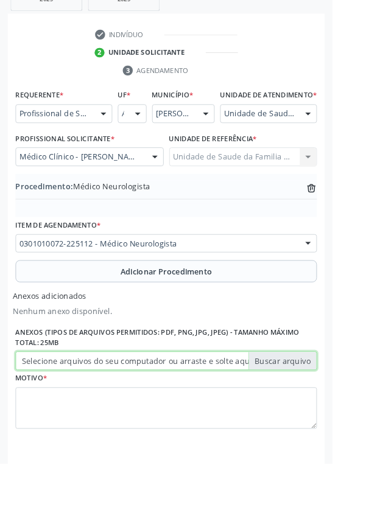
click at [100, 406] on input "Selecione arquivos do seu computador ou arraste e solte aqui" at bounding box center [183, 397] width 332 height 21
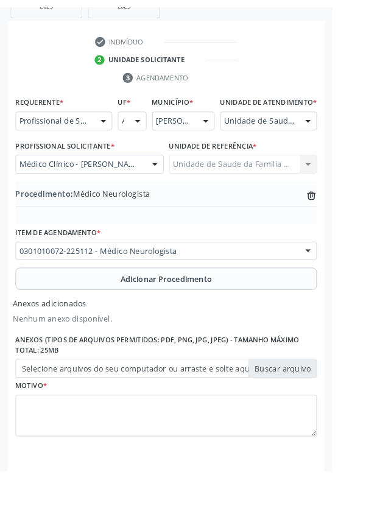
scroll to position [290, 0]
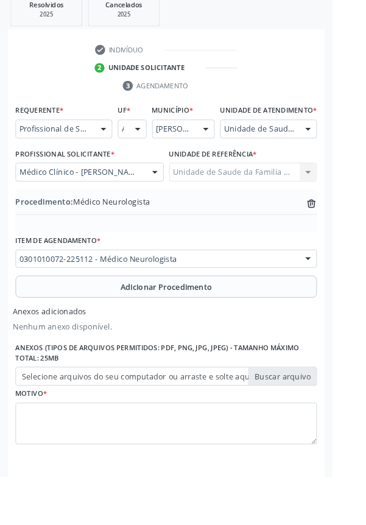
type input "C:\fakepath\17604539993807276449002499506235.jpg"
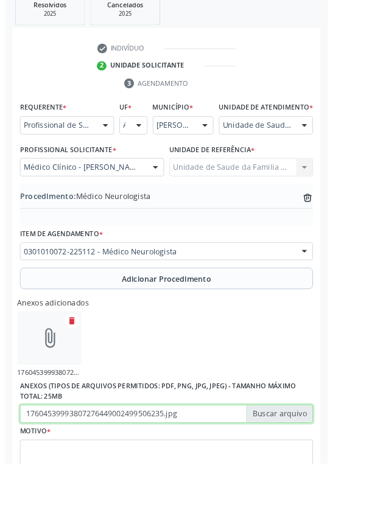
scroll to position [307, 0]
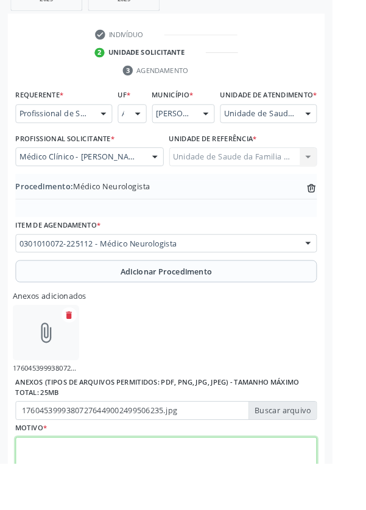
click at [75, 509] on textarea at bounding box center [183, 504] width 332 height 46
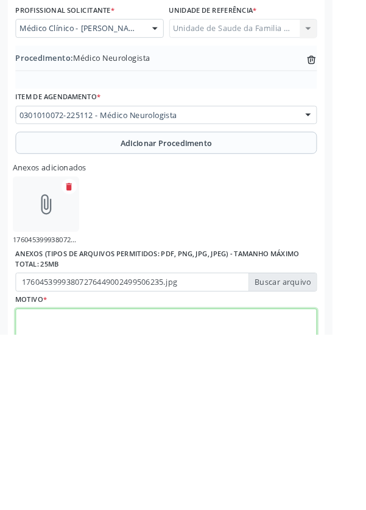
scroll to position [362, 0]
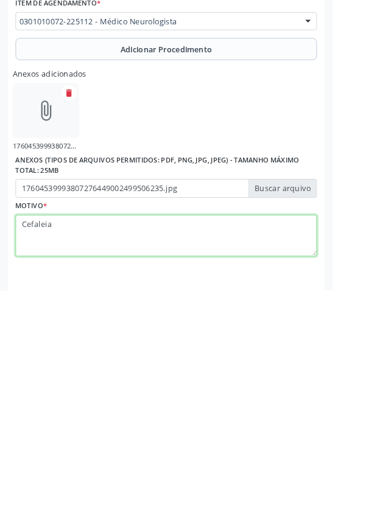
type textarea "Cefaleia"
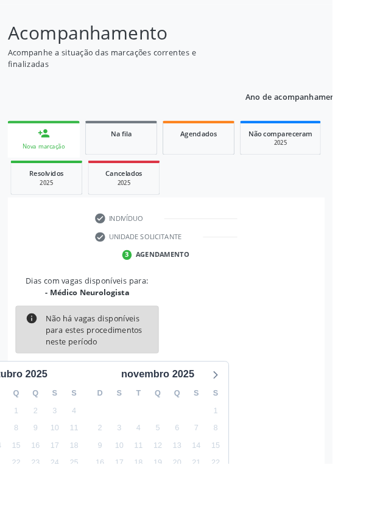
scroll to position [101, 0]
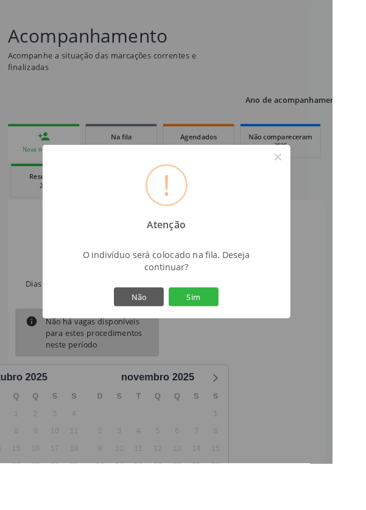
click at [232, 337] on button "Sim" at bounding box center [213, 326] width 55 height 21
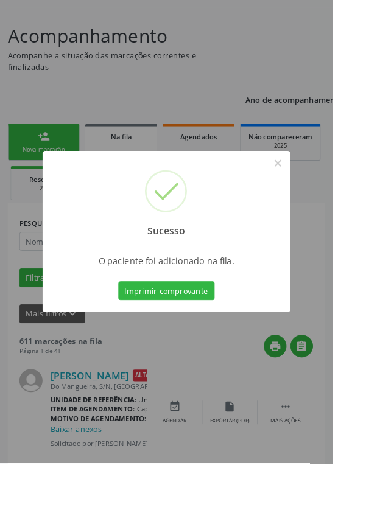
scroll to position [0, 0]
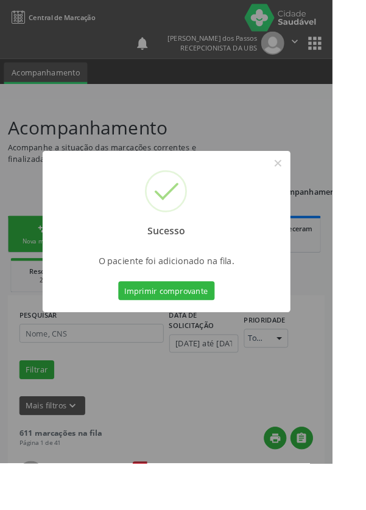
click at [190, 330] on button "Imprimir comprovante" at bounding box center [183, 320] width 106 height 21
